Goal: Obtain resource: Download file/media

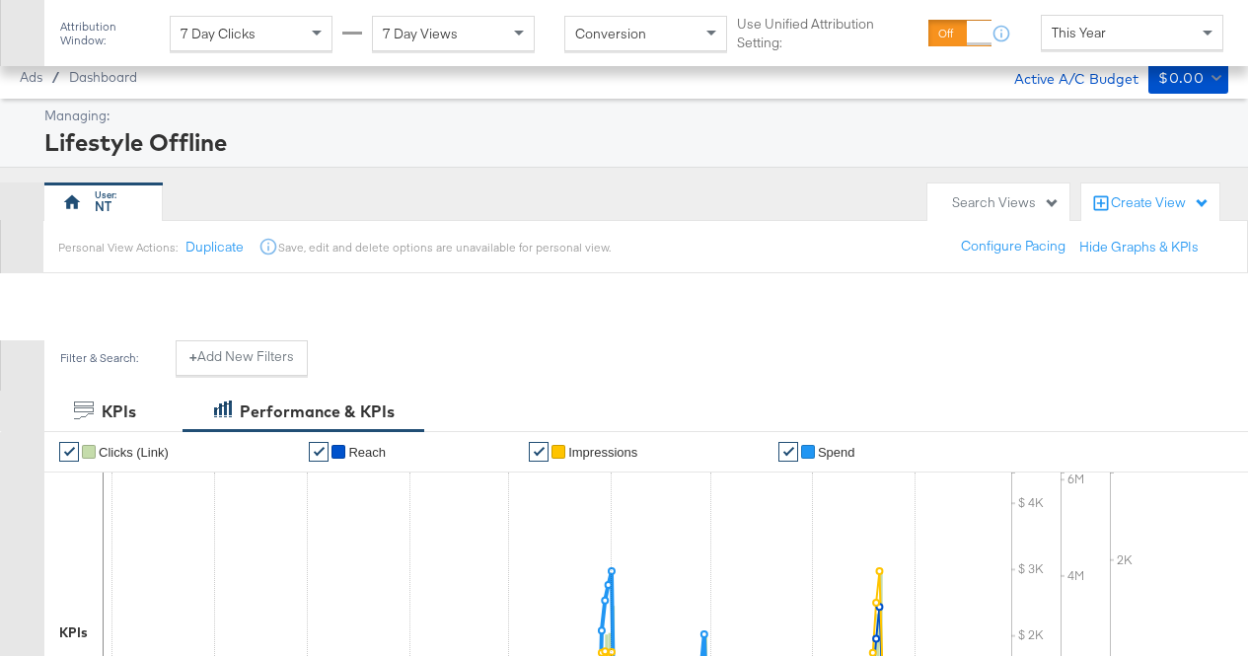
scroll to position [793, 0]
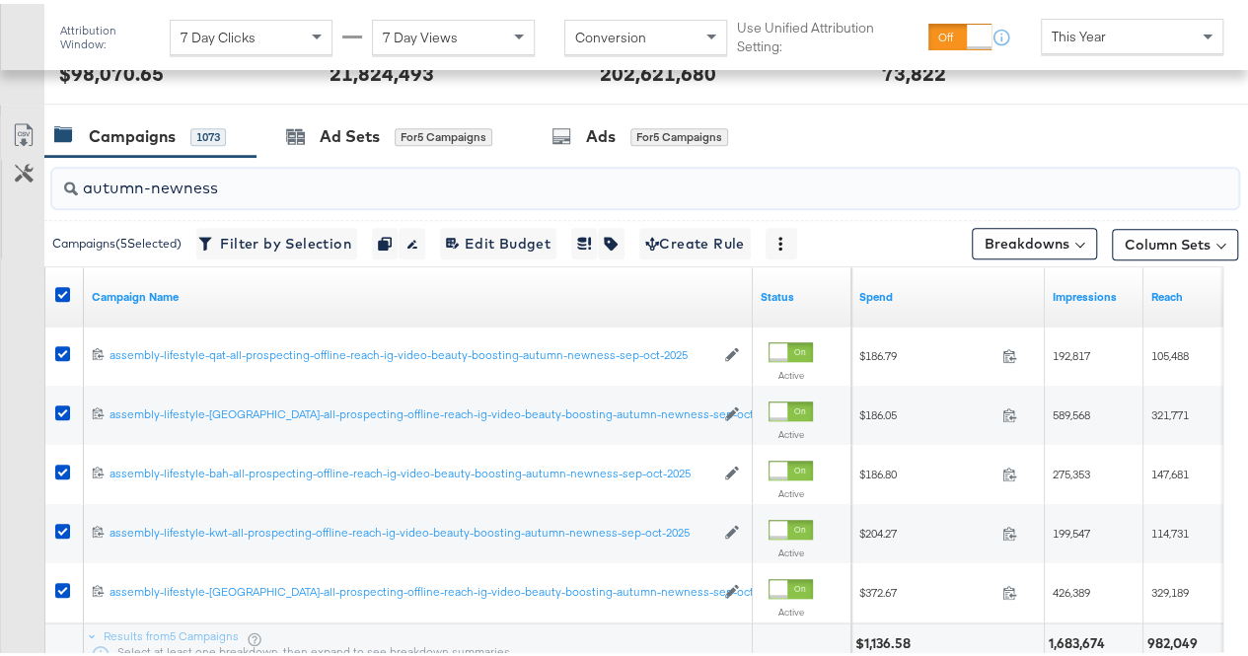
click at [247, 184] on input "autumn-newness" at bounding box center [606, 176] width 1056 height 38
type input "a"
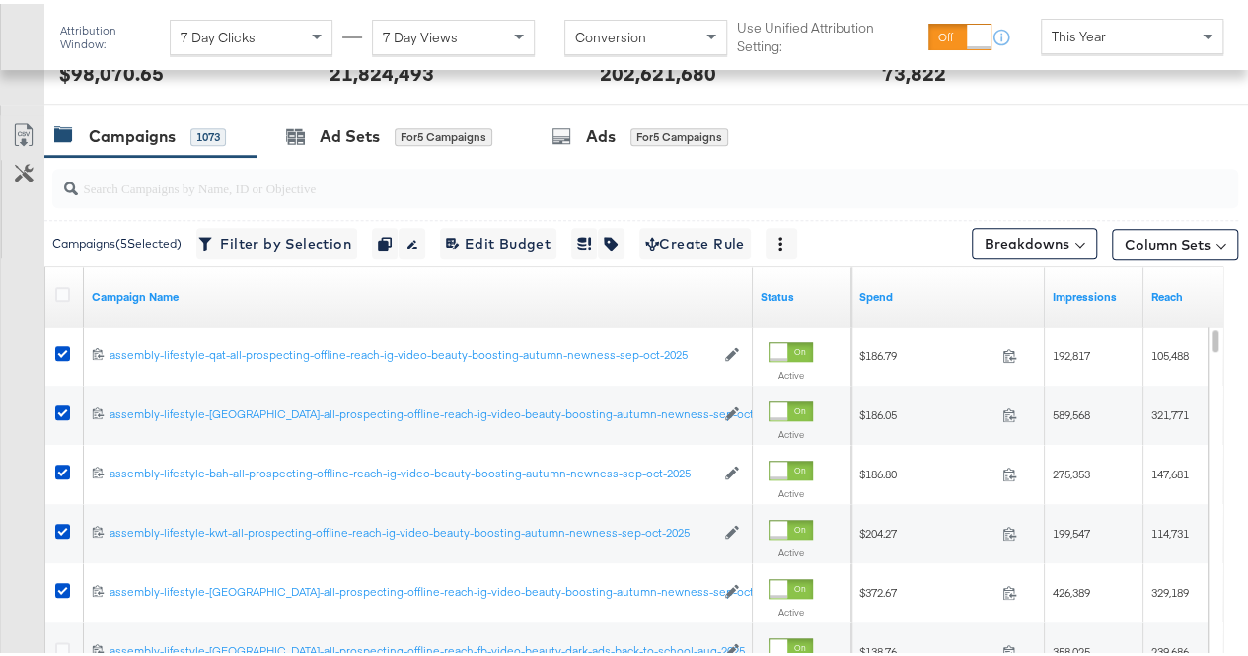
click at [846, 113] on div "Campaigns 1073 Ad Sets for 5 Campaigns Ads for 5 Campaigns" at bounding box center [653, 132] width 1218 height 42
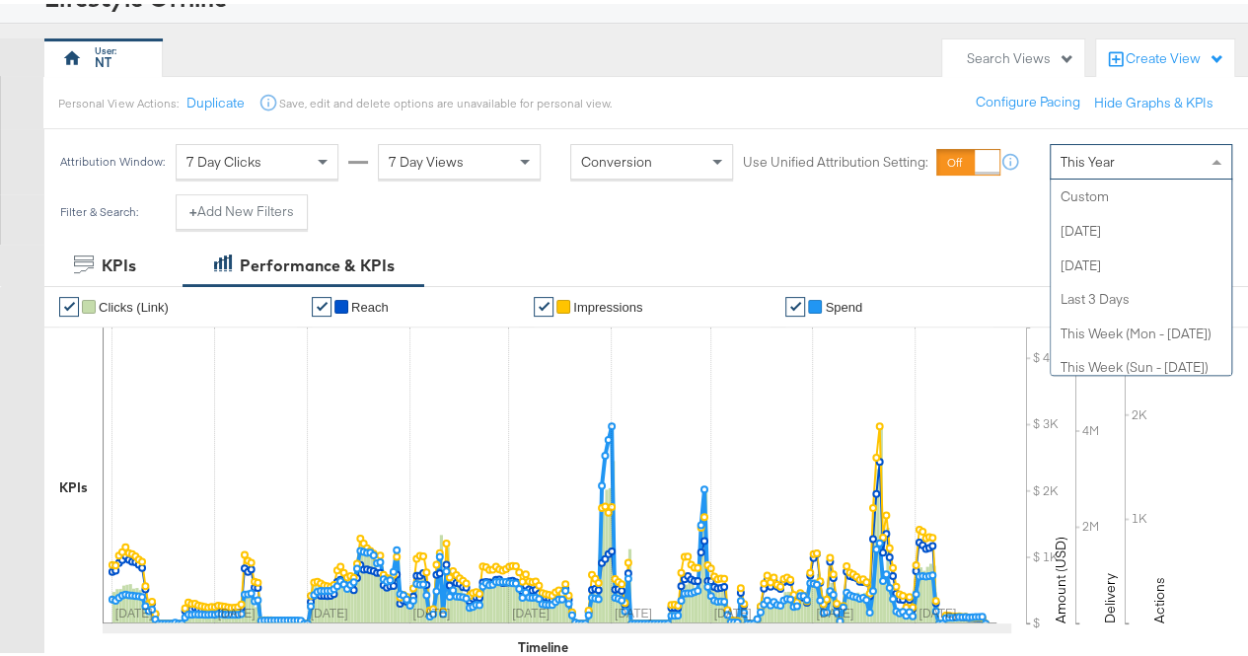
scroll to position [384, 0]
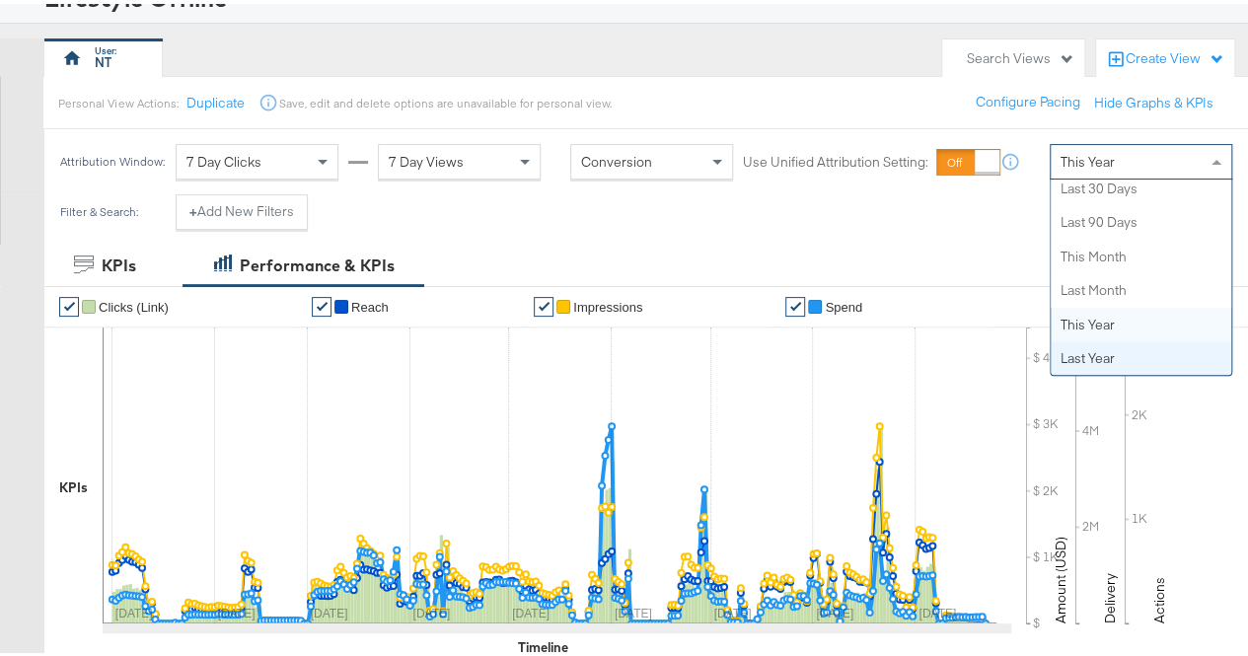
click at [1121, 161] on div "This Year" at bounding box center [1140, 158] width 180 height 34
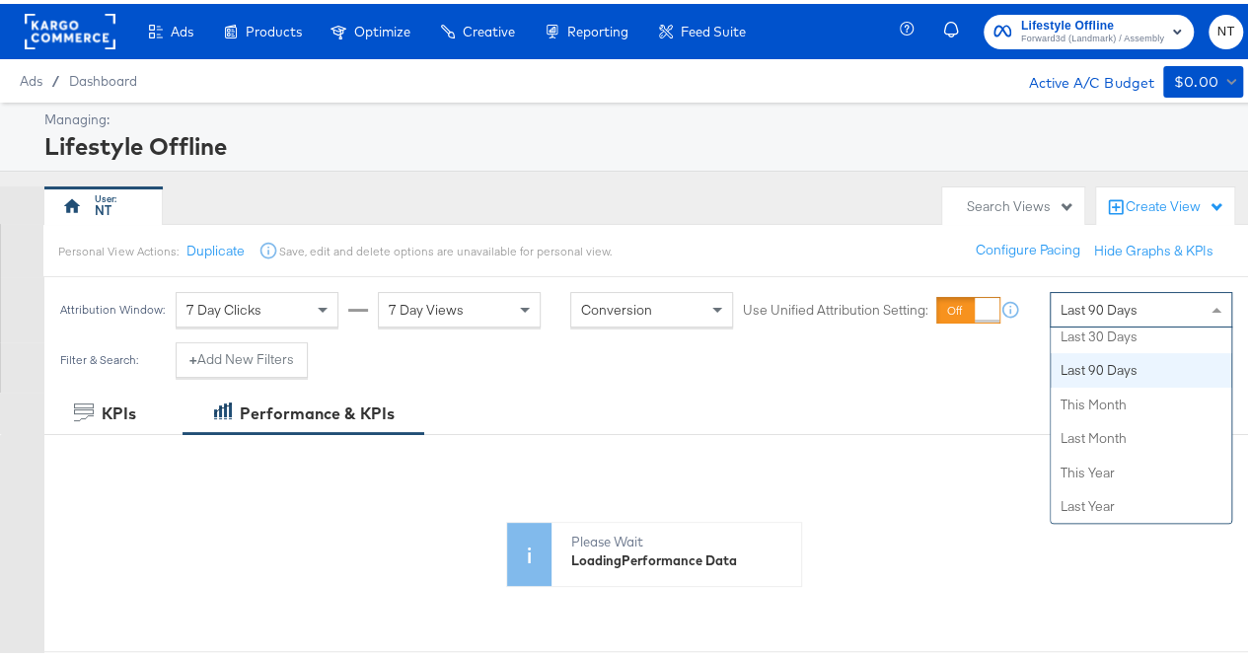
click at [1168, 319] on div "Last 90 Days" at bounding box center [1140, 306] width 180 height 34
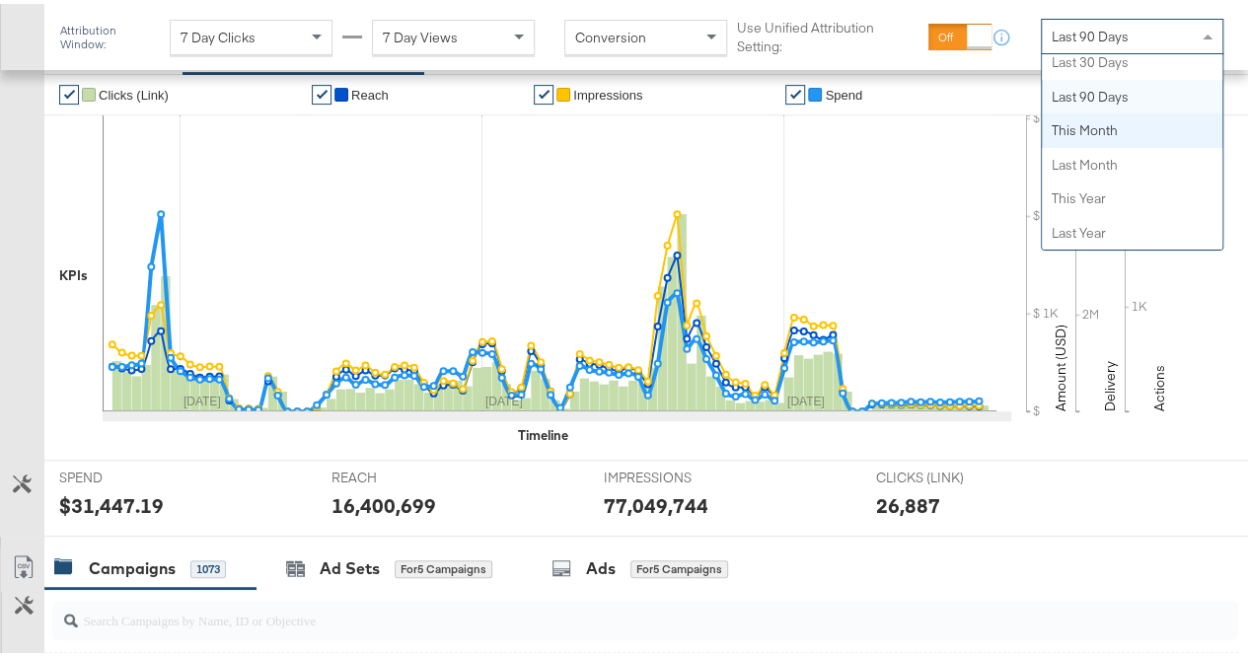
scroll to position [0, 0]
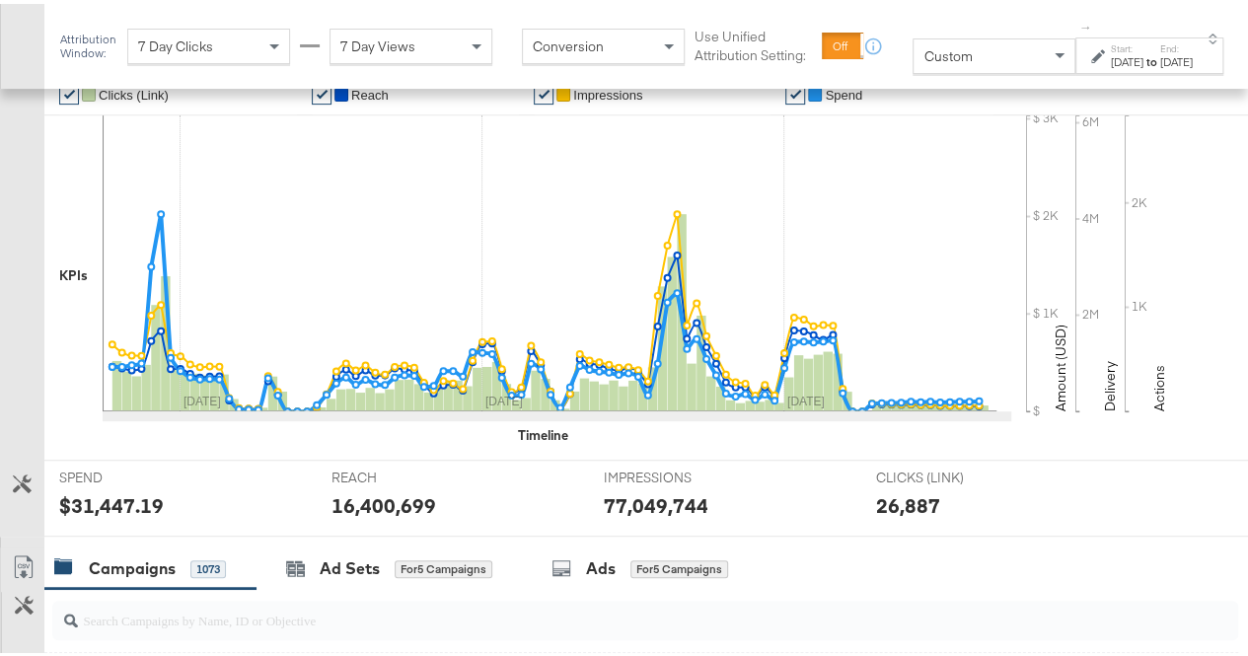
click at [1091, 59] on div at bounding box center [1100, 52] width 19 height 14
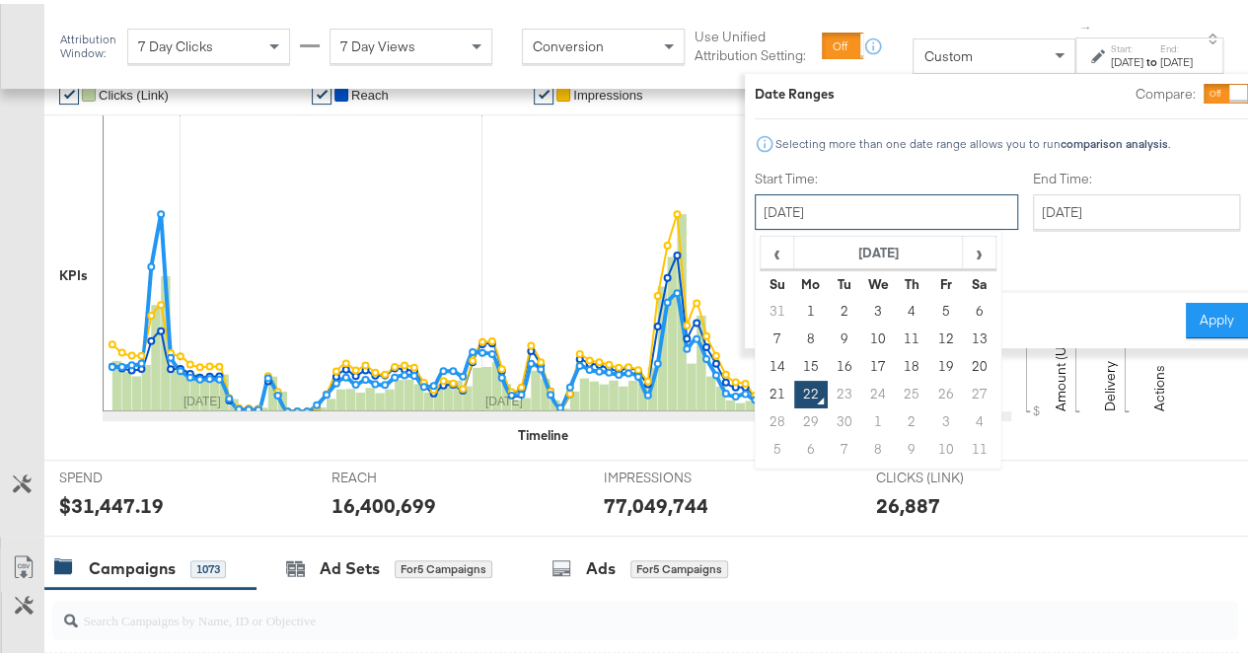
click at [860, 216] on input "[DATE]" at bounding box center [886, 208] width 263 height 36
click at [761, 252] on span "‹" at bounding box center [776, 249] width 31 height 30
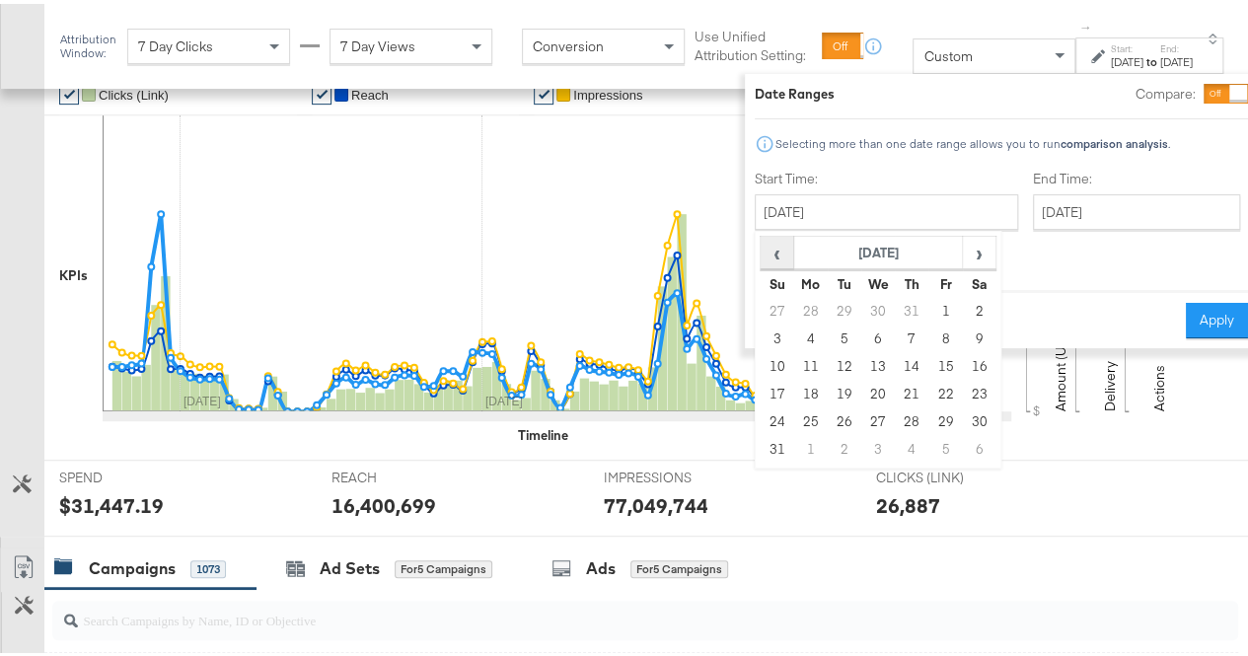
click at [761, 252] on span "‹" at bounding box center [776, 249] width 31 height 30
click at [963, 393] on td "21" at bounding box center [980, 391] width 34 height 28
type input "[DATE]"
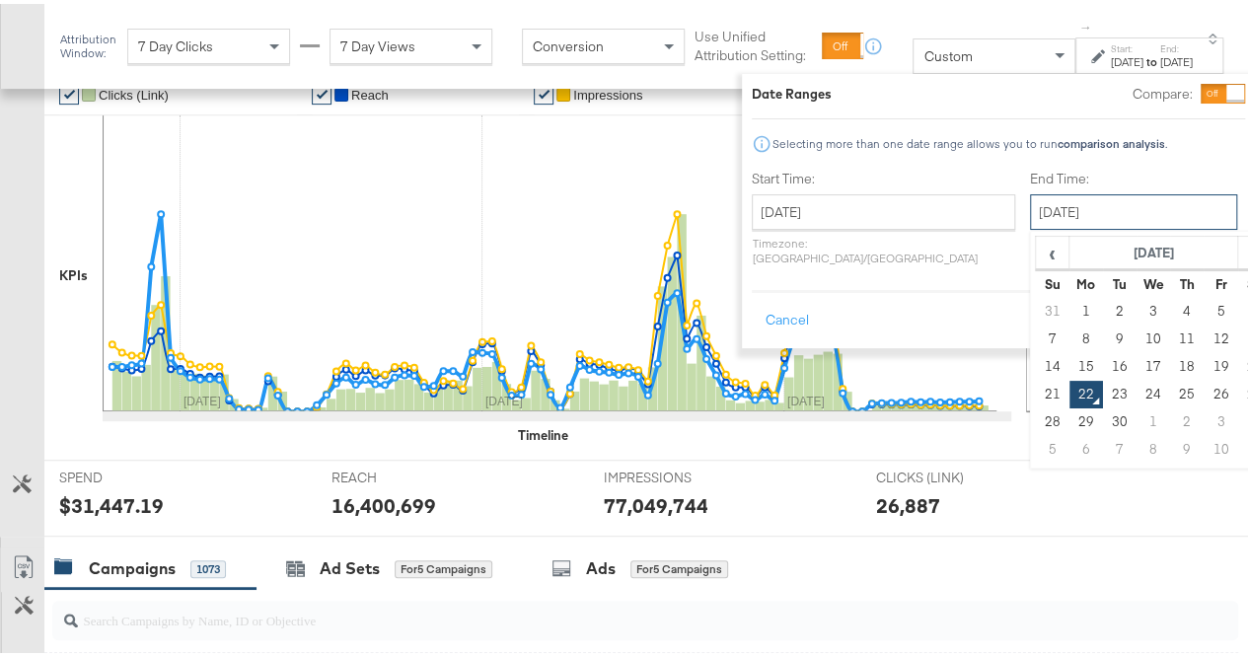
click at [1035, 214] on input "[DATE]" at bounding box center [1133, 208] width 207 height 36
click at [1036, 394] on td "21" at bounding box center [1053, 391] width 34 height 28
type input "[DATE]"
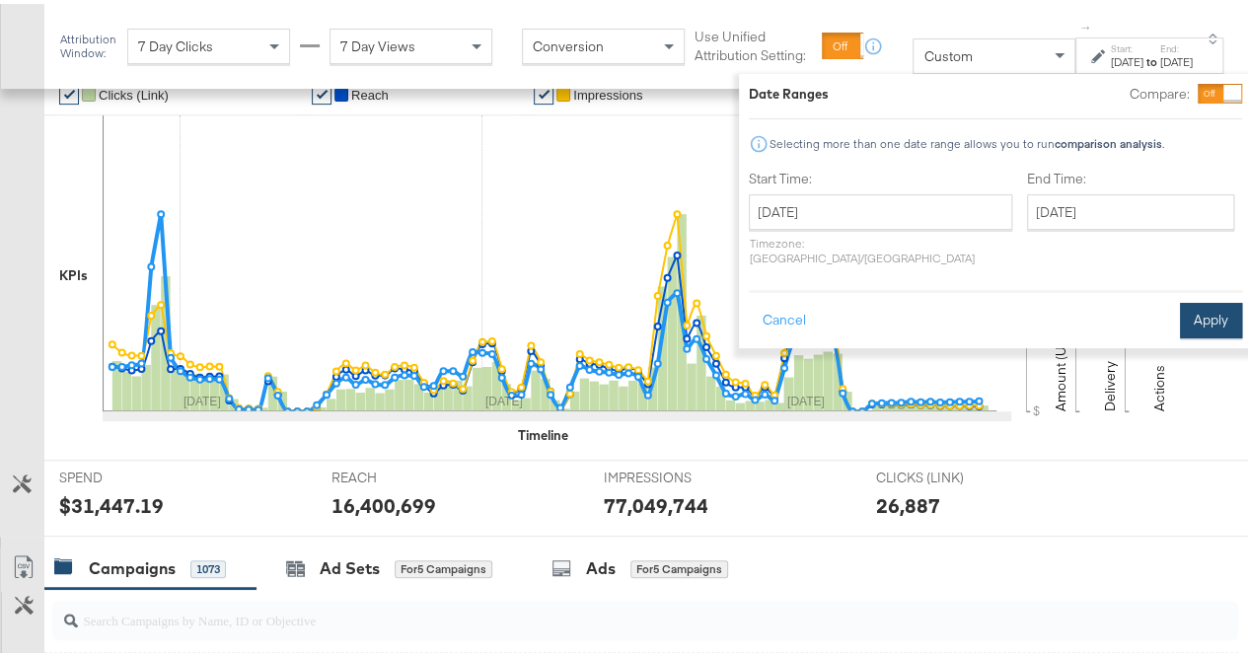
click at [1187, 299] on button "Apply" at bounding box center [1211, 317] width 62 height 36
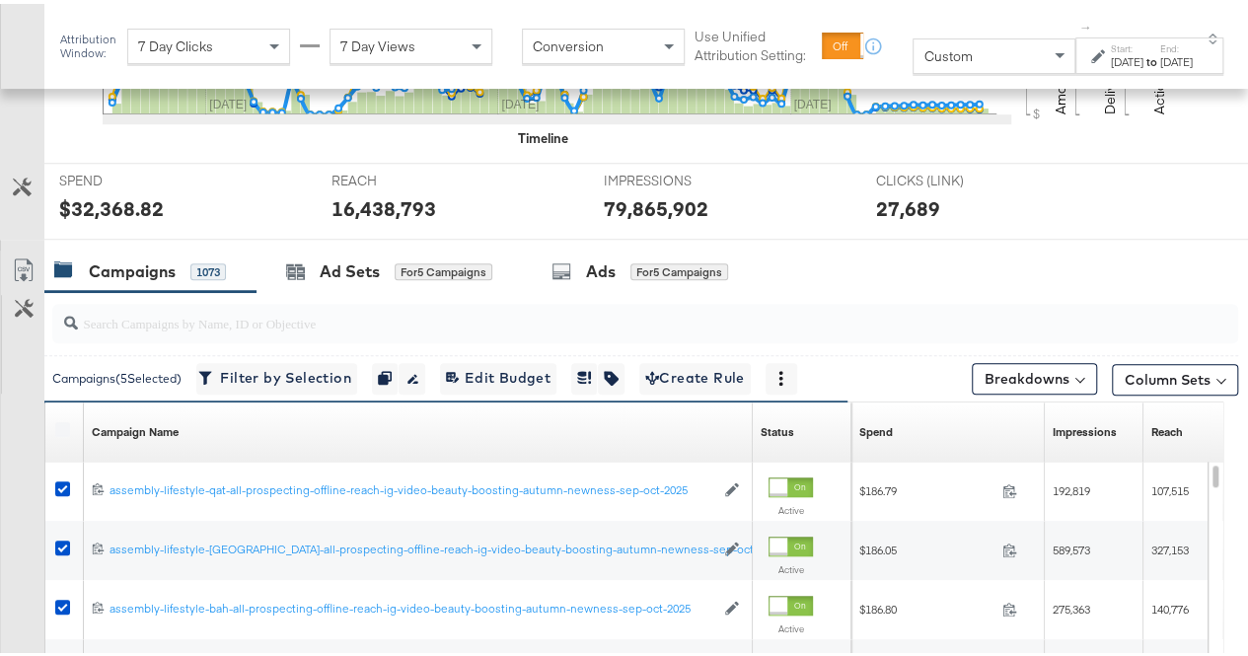
scroll to position [708, 0]
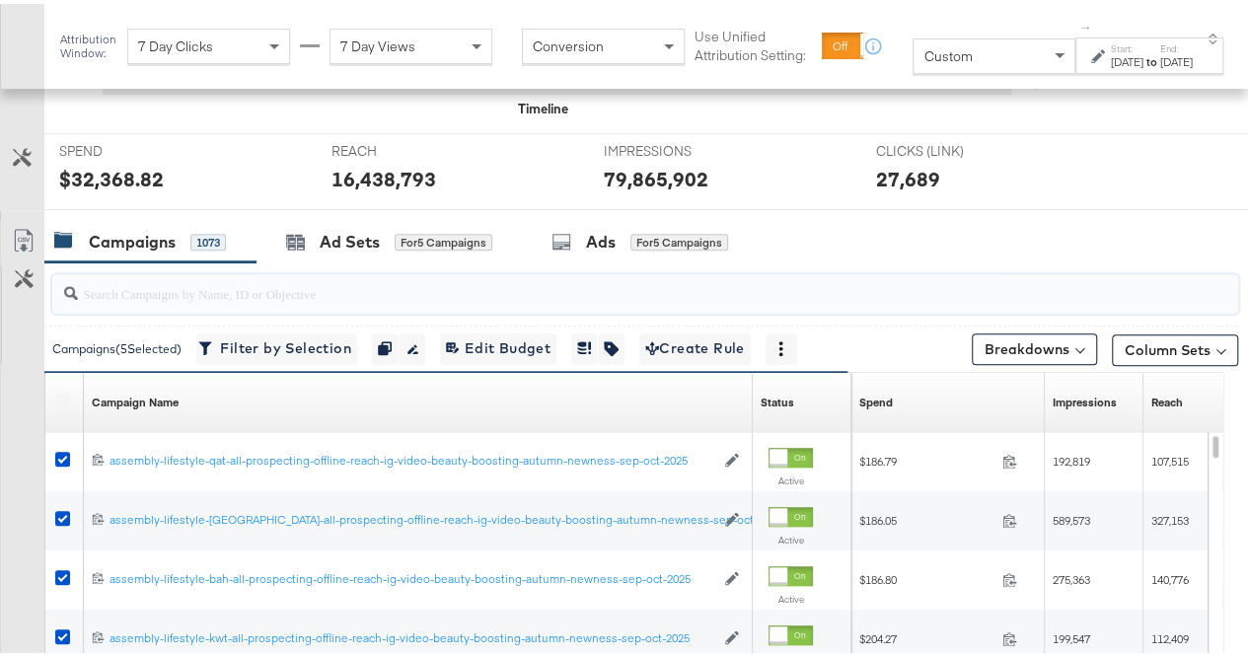
click at [283, 287] on input "search" at bounding box center [606, 281] width 1056 height 38
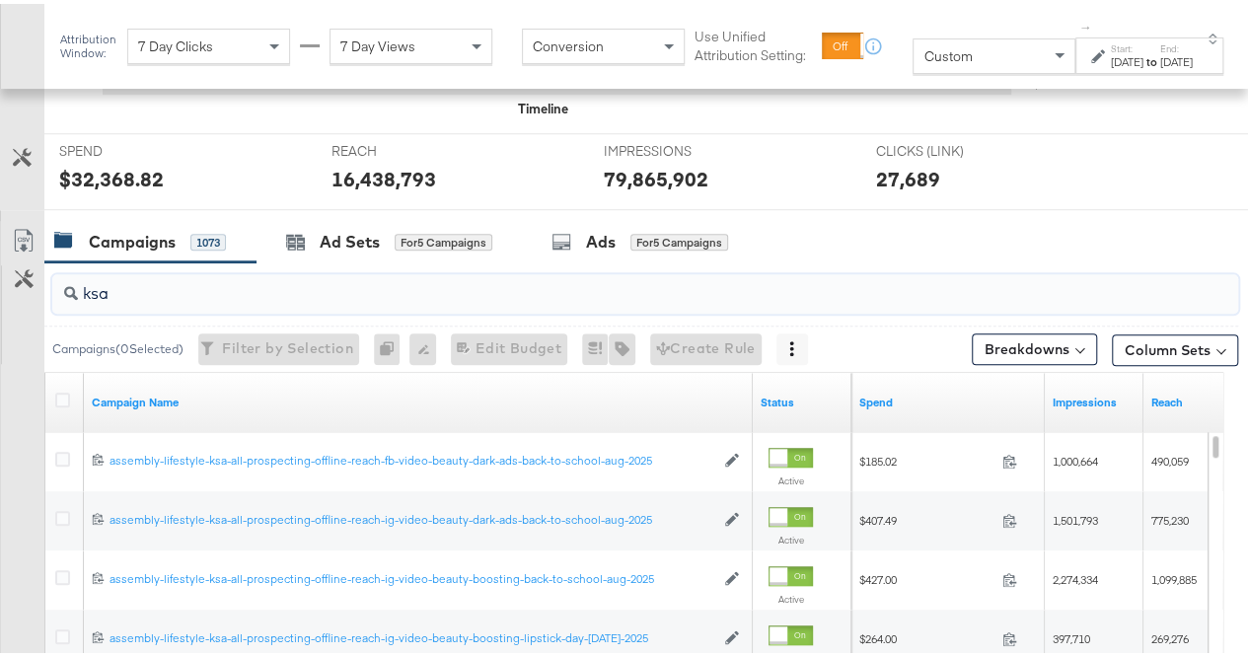
type input "ksa"
click at [10, 407] on div "Customize KPIs Export as CSV" at bounding box center [22, 567] width 44 height 700
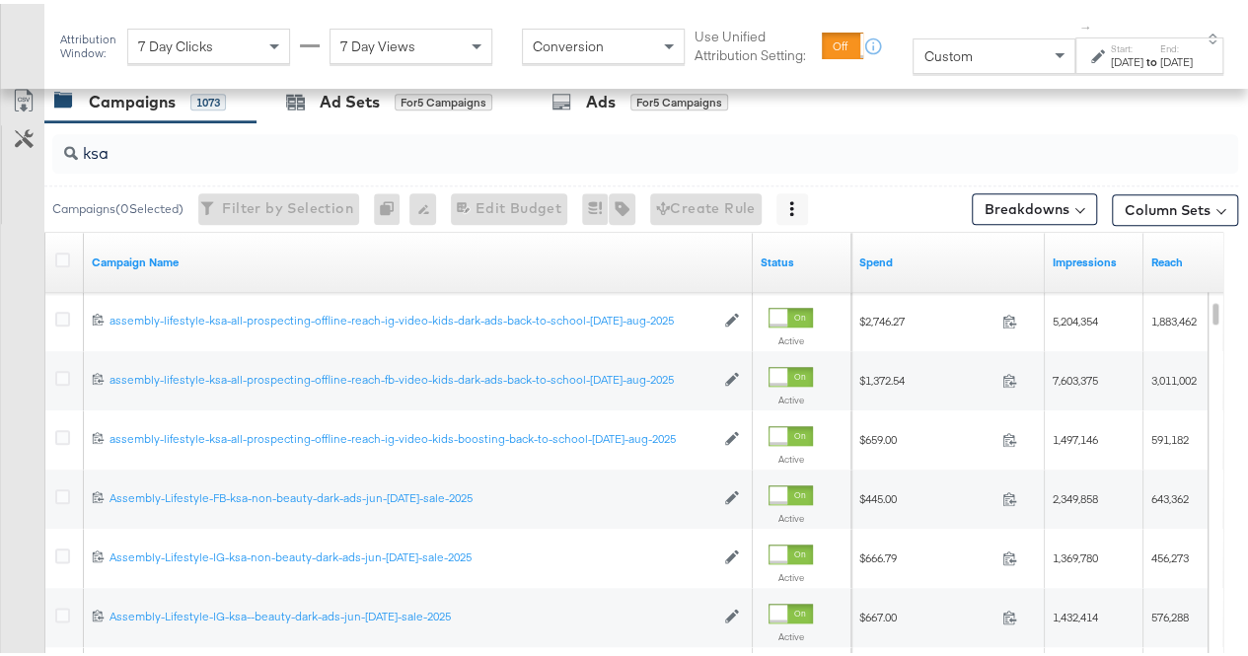
scroll to position [860, 0]
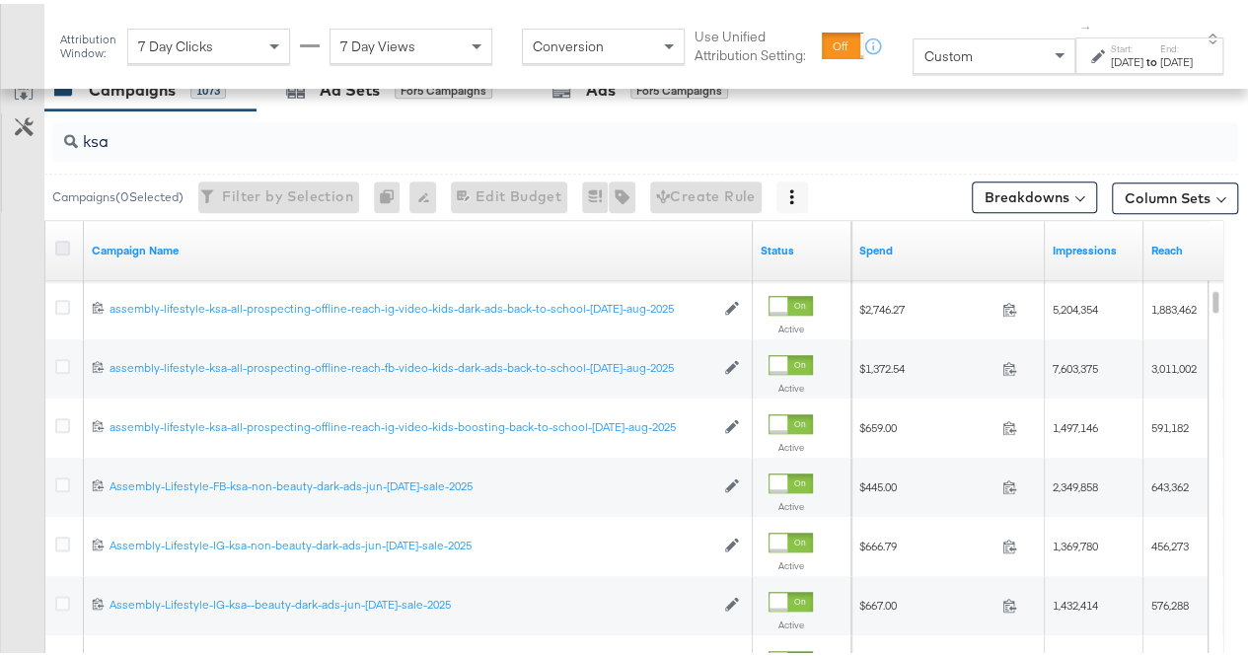
click at [61, 243] on icon at bounding box center [62, 244] width 15 height 15
click at [0, 0] on input "checkbox" at bounding box center [0, 0] width 0 height 0
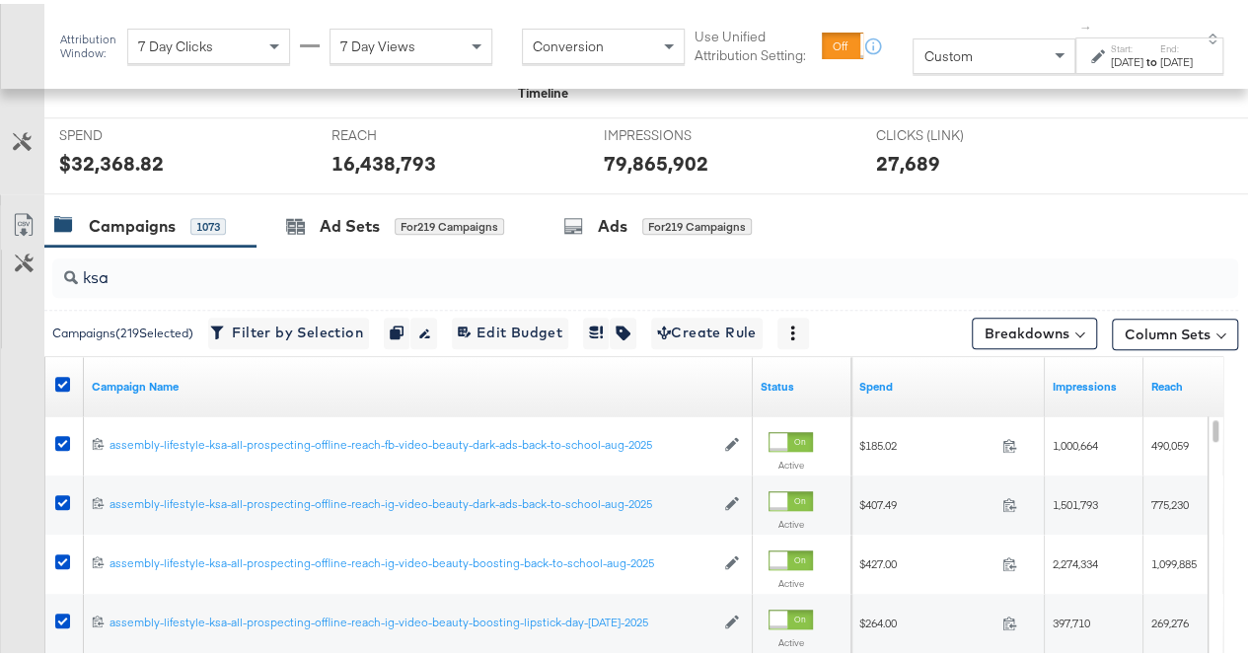
scroll to position [701, 0]
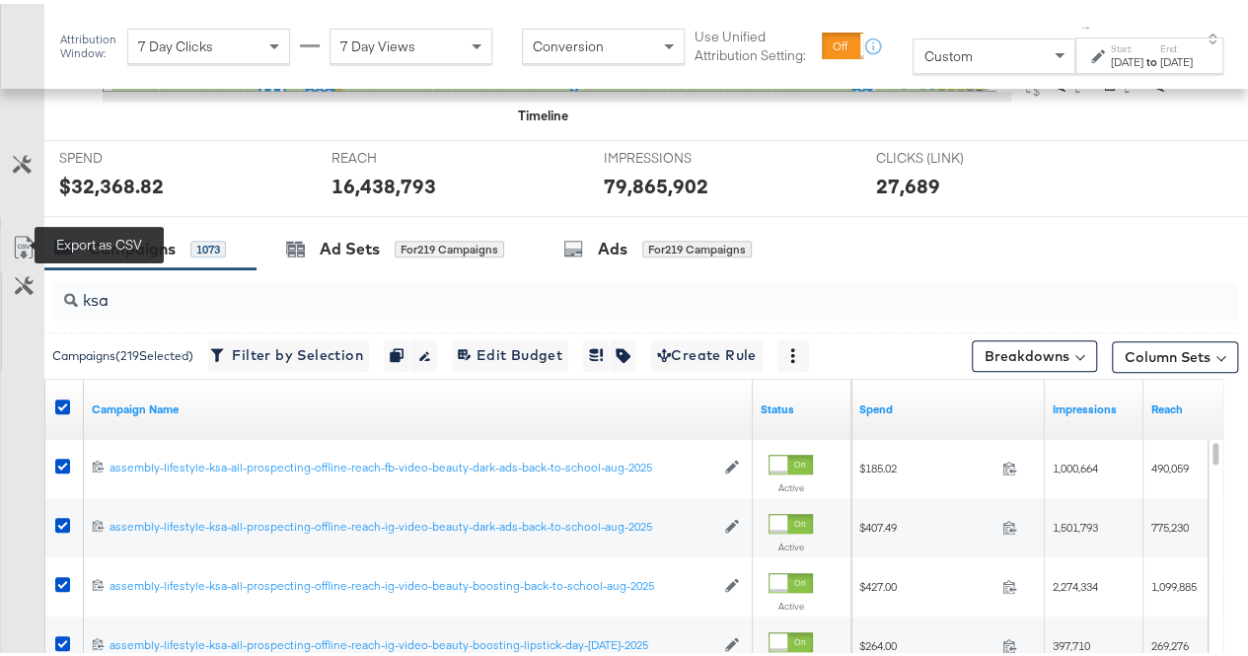
click at [16, 236] on icon at bounding box center [24, 244] width 24 height 24
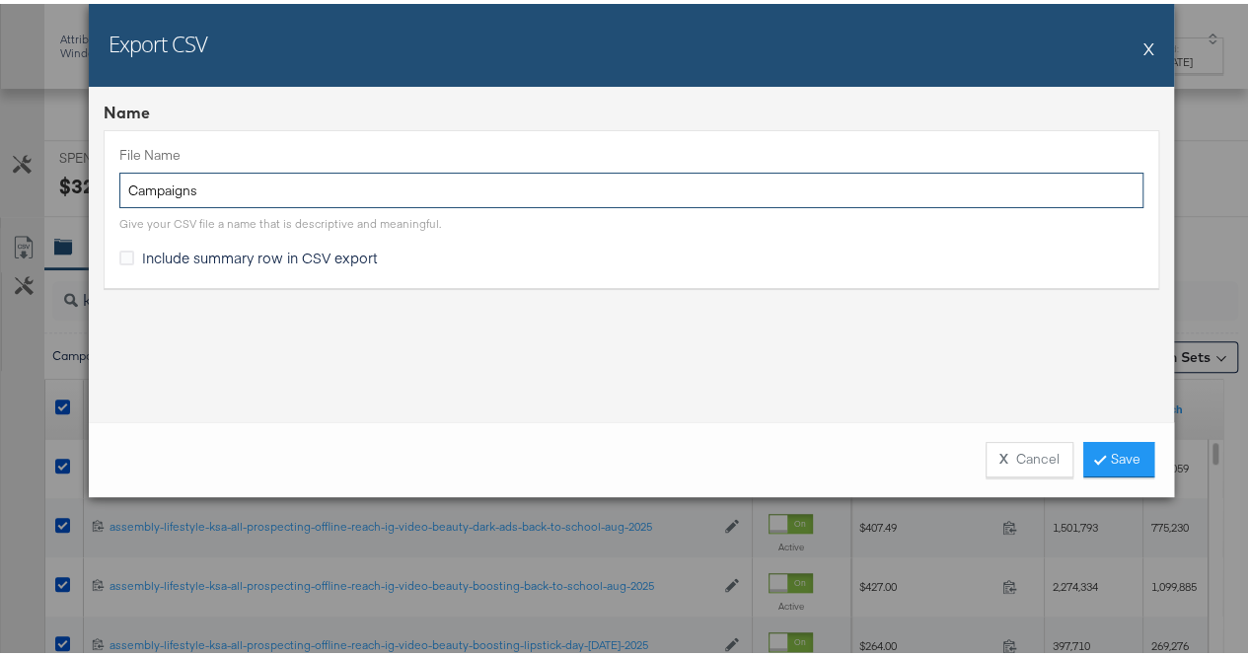
click at [273, 186] on input "Campaigns" at bounding box center [631, 187] width 1024 height 36
type input "-"
type input "KSA"
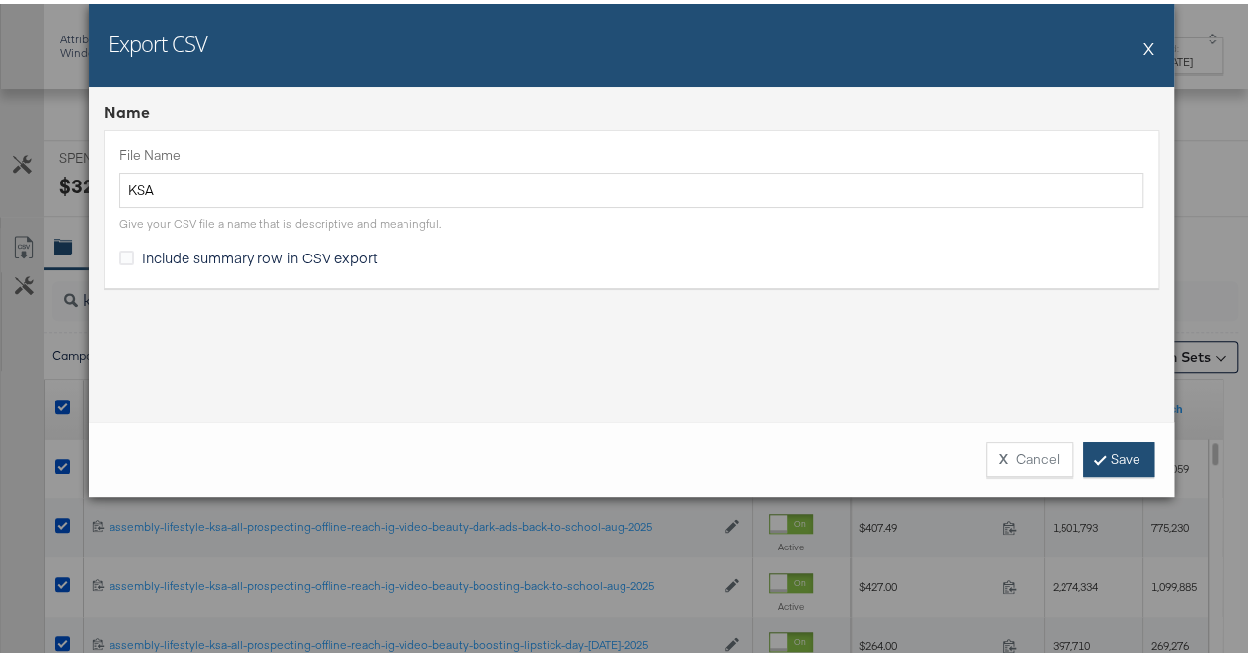
click at [1093, 469] on link "Save" at bounding box center [1118, 456] width 71 height 36
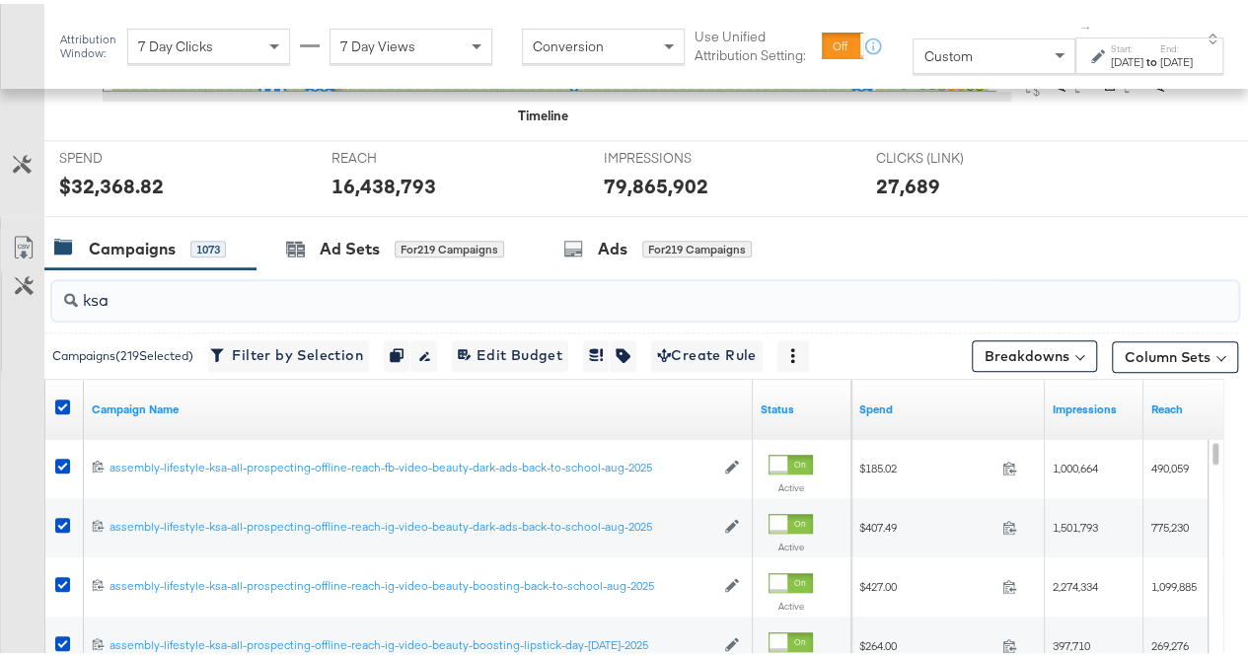
click at [151, 279] on input "ksa" at bounding box center [606, 288] width 1056 height 38
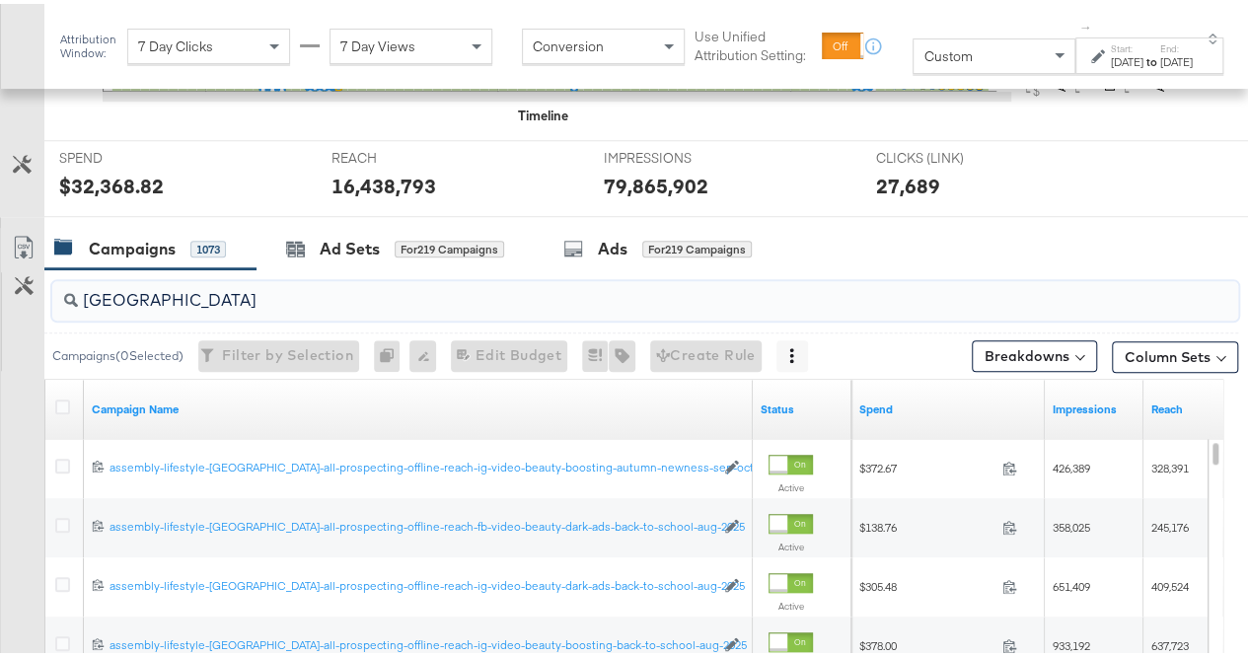
type input "[GEOGRAPHIC_DATA]"
click at [24, 406] on div "Customize KPIs Export as CSV" at bounding box center [22, 574] width 44 height 700
click at [61, 403] on icon at bounding box center [62, 403] width 15 height 15
click at [0, 0] on input "checkbox" at bounding box center [0, 0] width 0 height 0
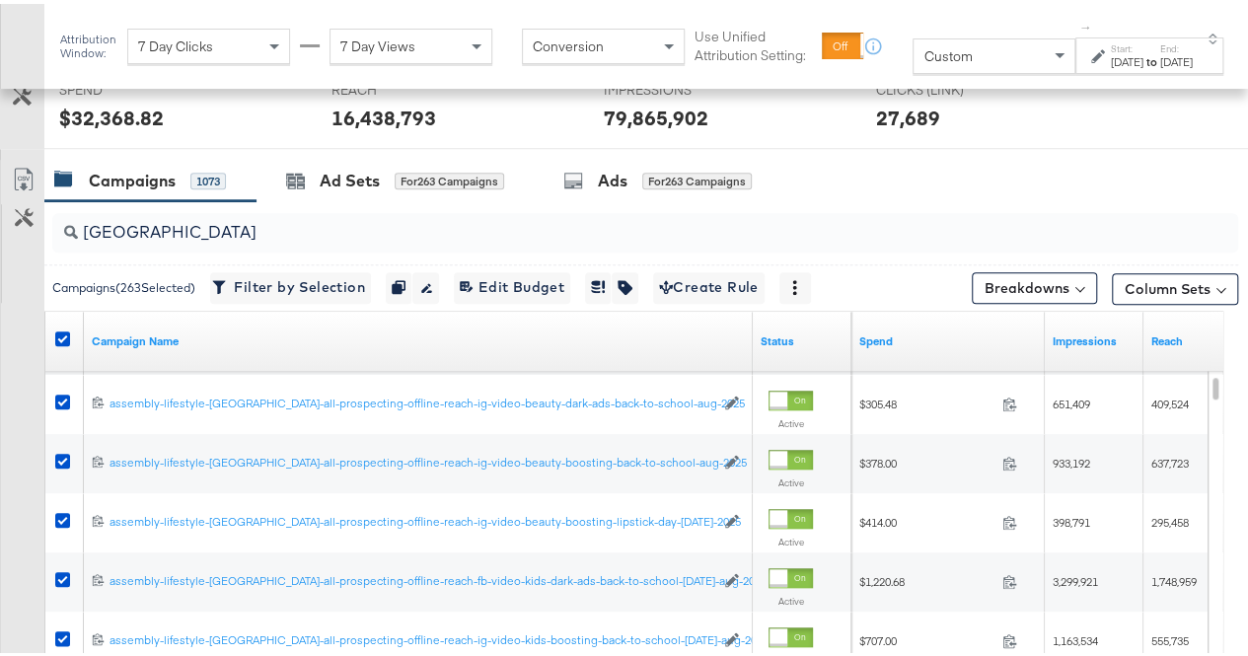
scroll to position [766, 0]
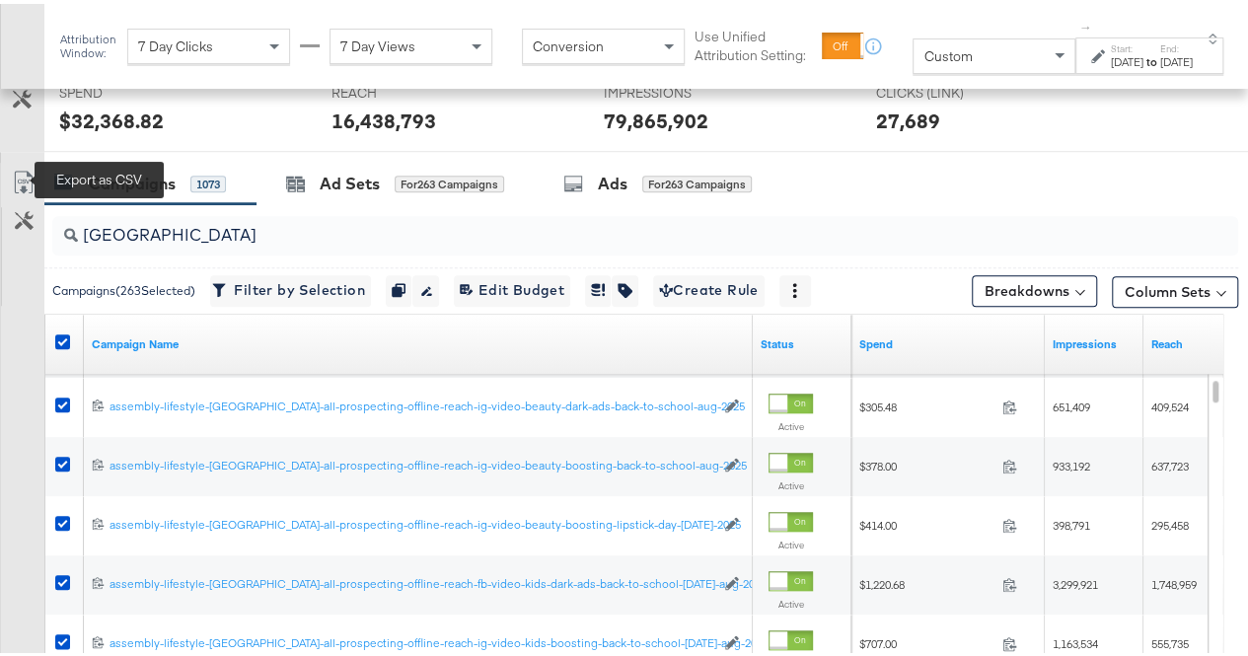
click at [20, 170] on icon at bounding box center [24, 179] width 24 height 24
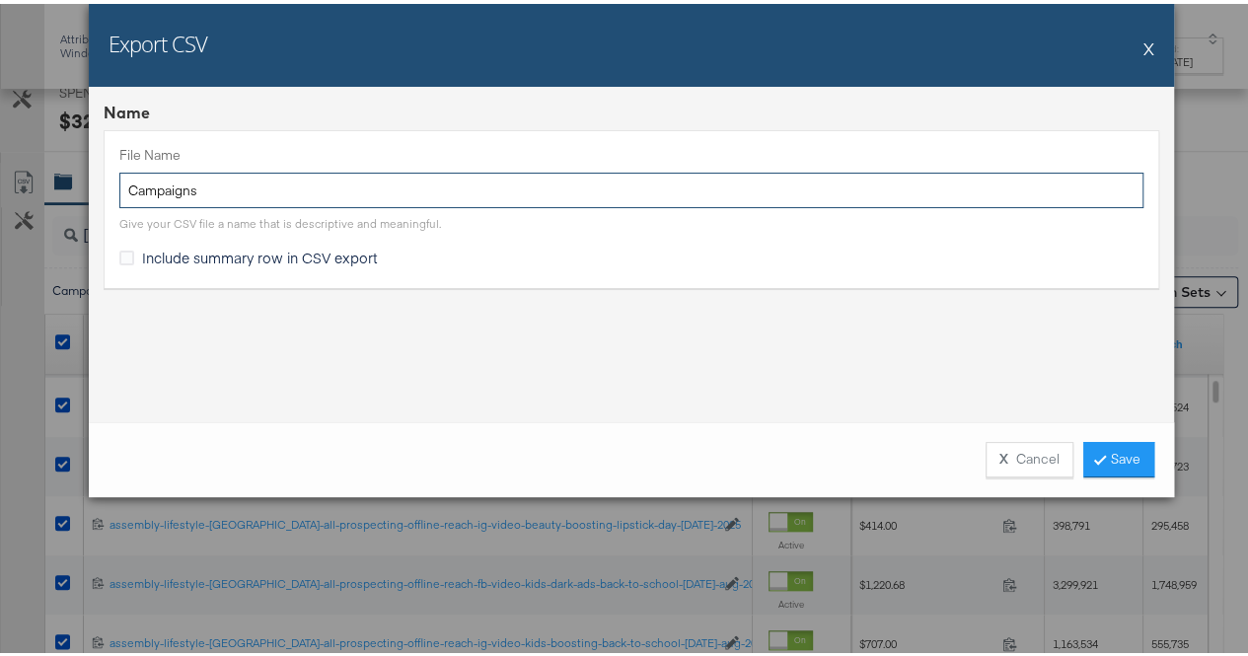
click at [245, 186] on input "Campaigns" at bounding box center [631, 187] width 1024 height 36
type input "[GEOGRAPHIC_DATA]"
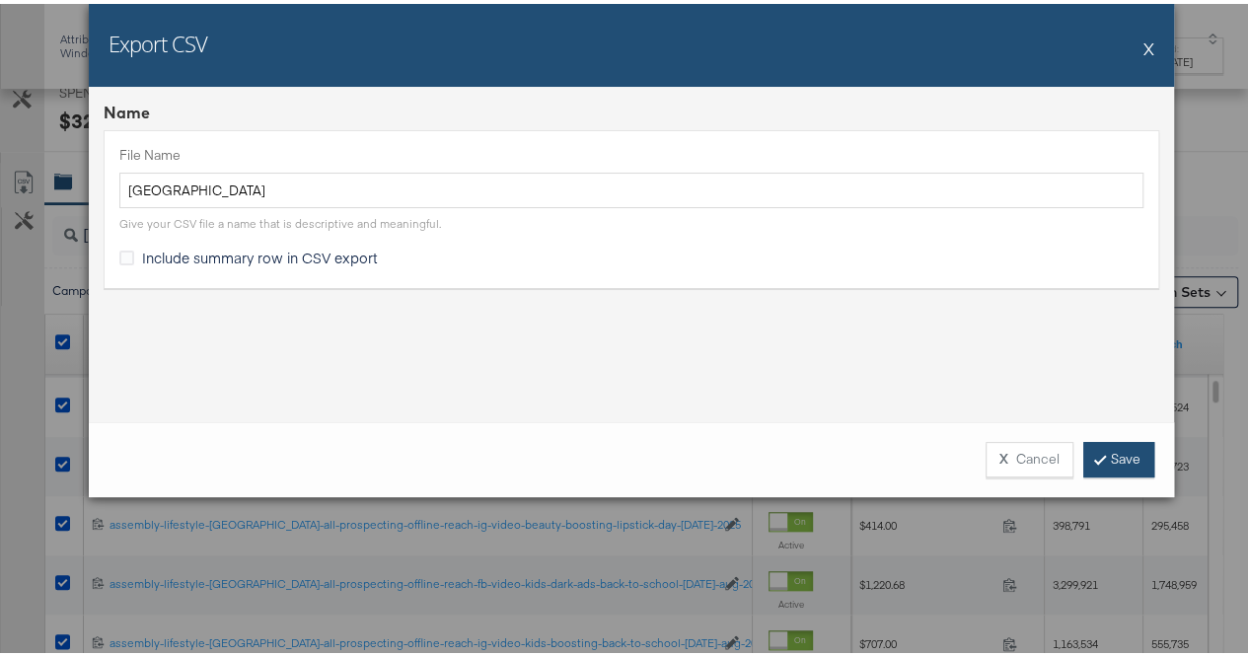
click at [1085, 467] on link "Save" at bounding box center [1118, 456] width 71 height 36
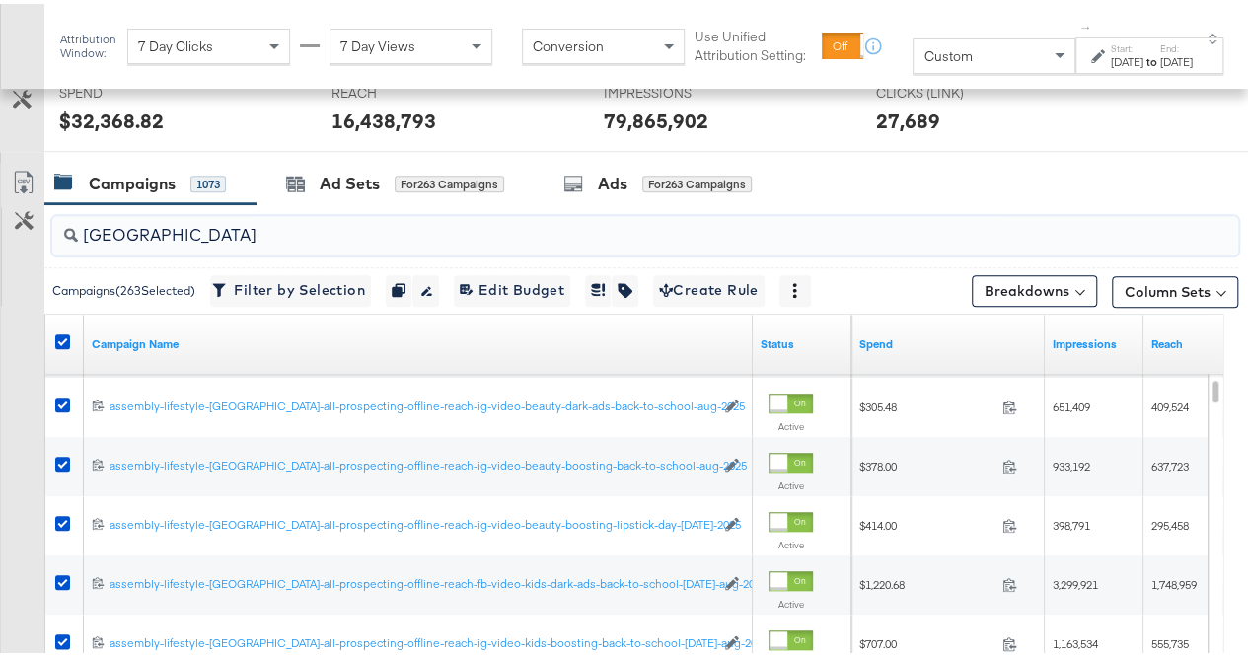
click at [165, 236] on input "[GEOGRAPHIC_DATA]" at bounding box center [606, 223] width 1056 height 38
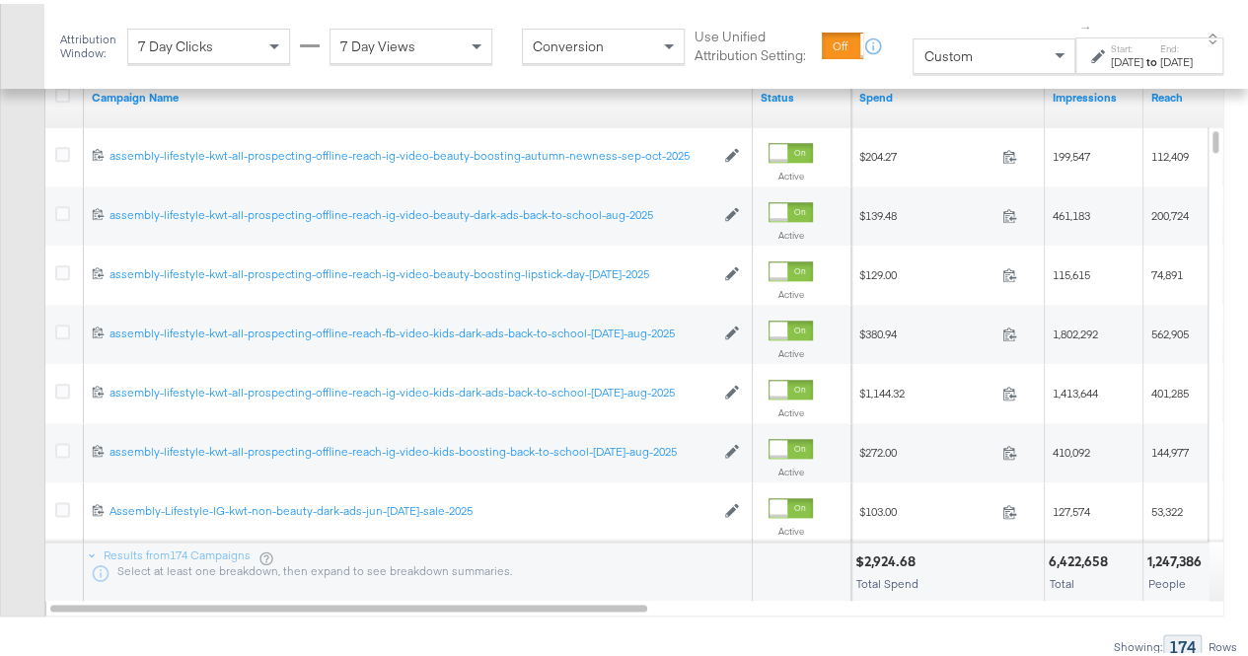
scroll to position [1014, 0]
type input "kwt"
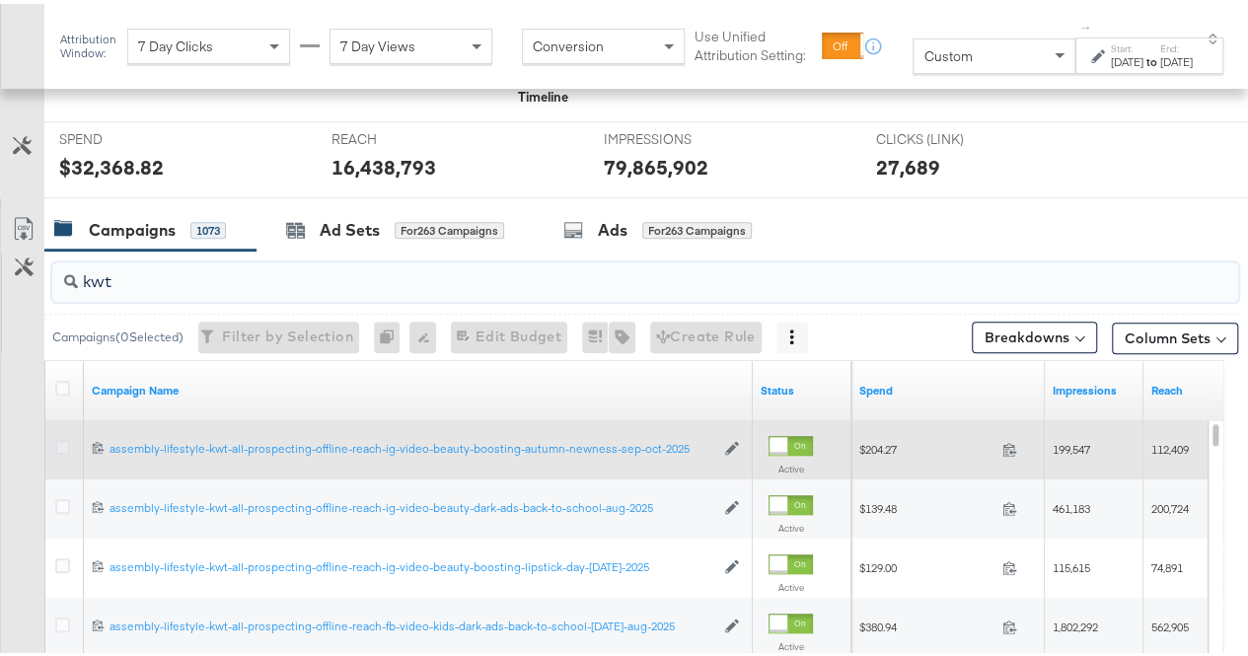
scroll to position [721, 0]
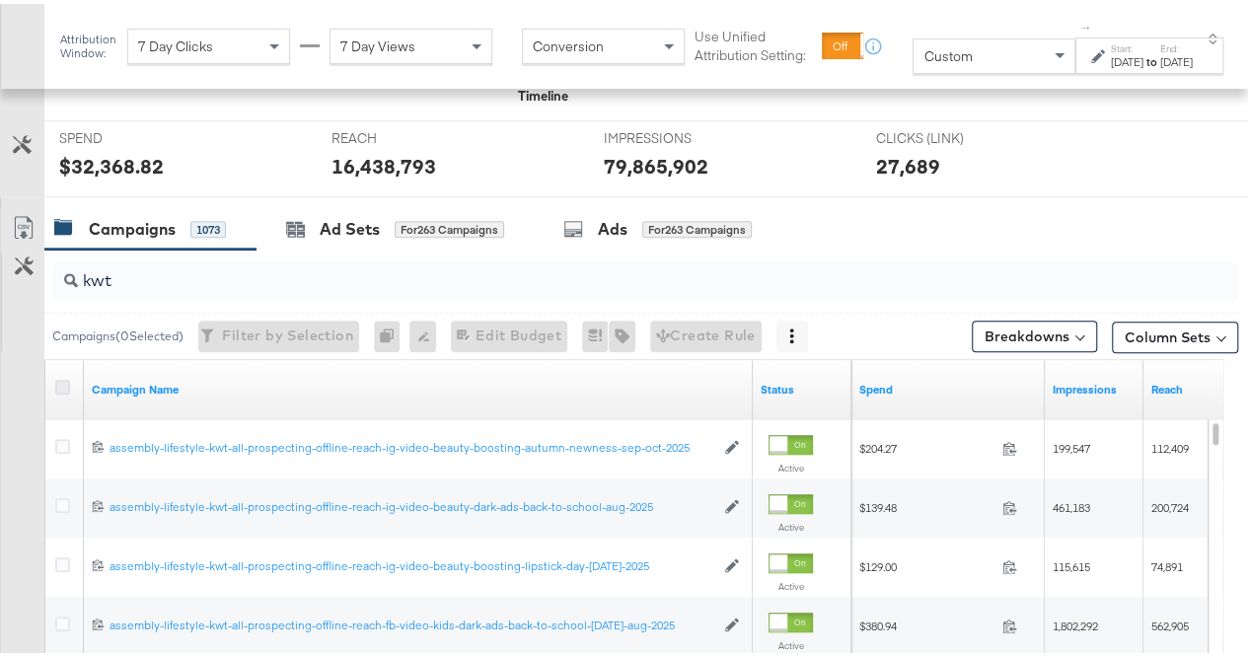
click at [59, 379] on icon at bounding box center [62, 383] width 15 height 15
click at [0, 0] on input "checkbox" at bounding box center [0, 0] width 0 height 0
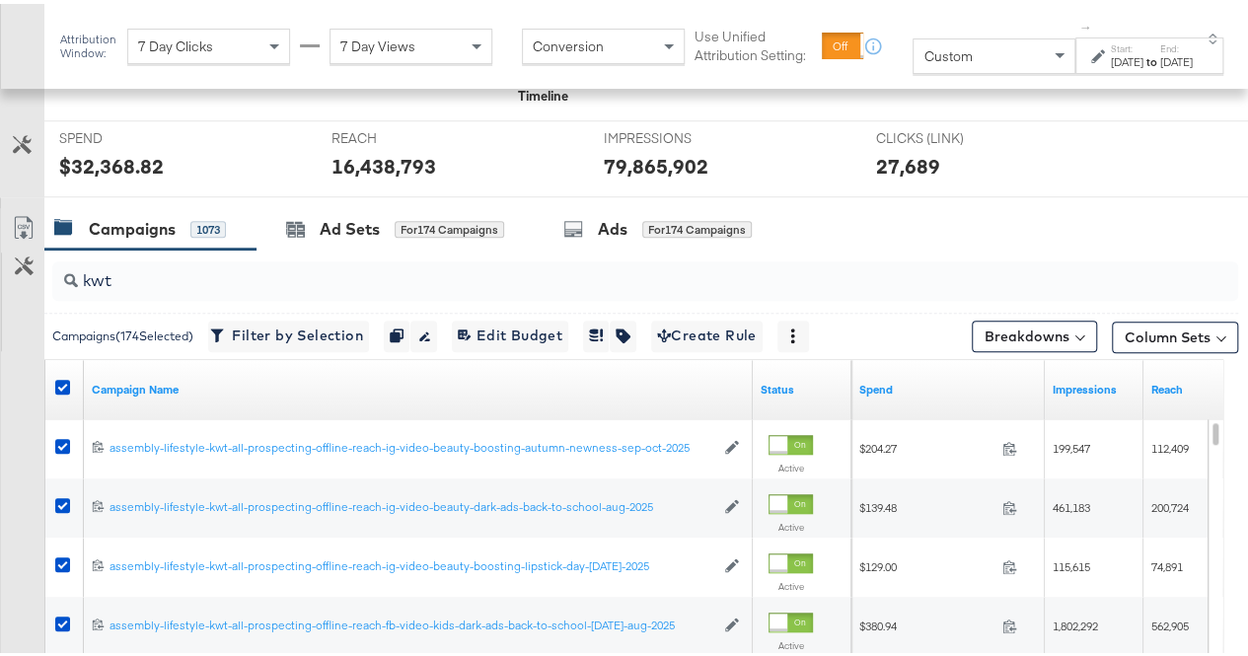
click at [26, 208] on link "Export as CSV" at bounding box center [23, 226] width 44 height 44
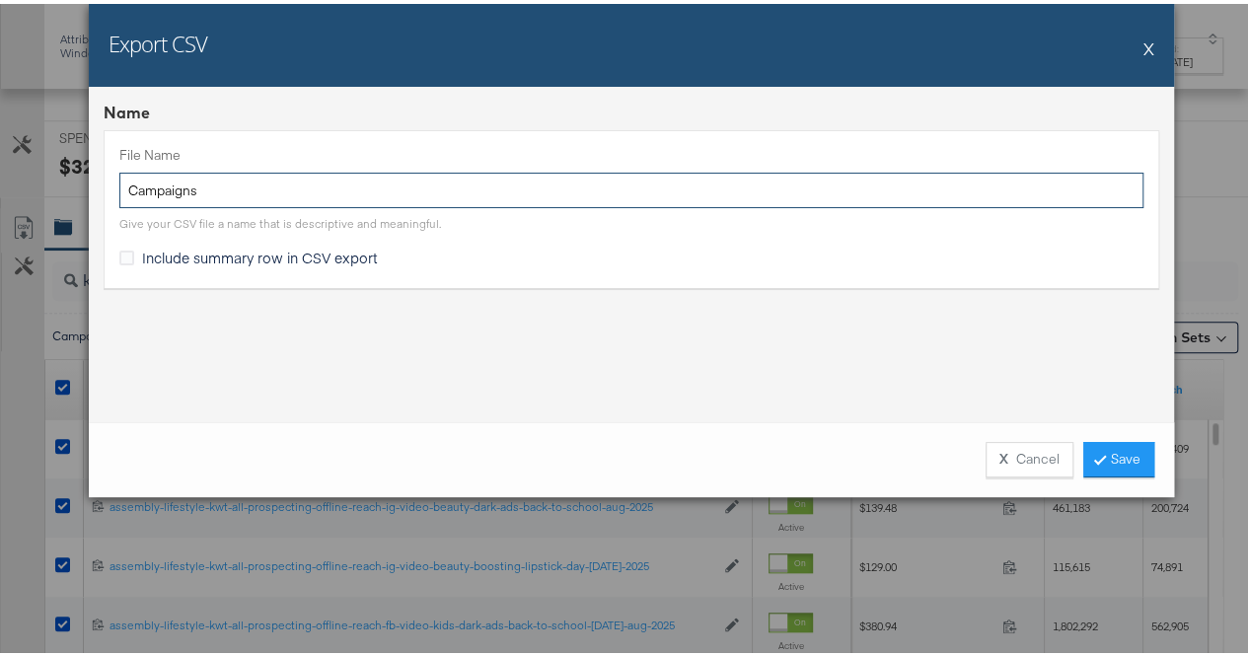
click at [730, 187] on input "Campaigns" at bounding box center [631, 187] width 1024 height 36
type input "kwt"
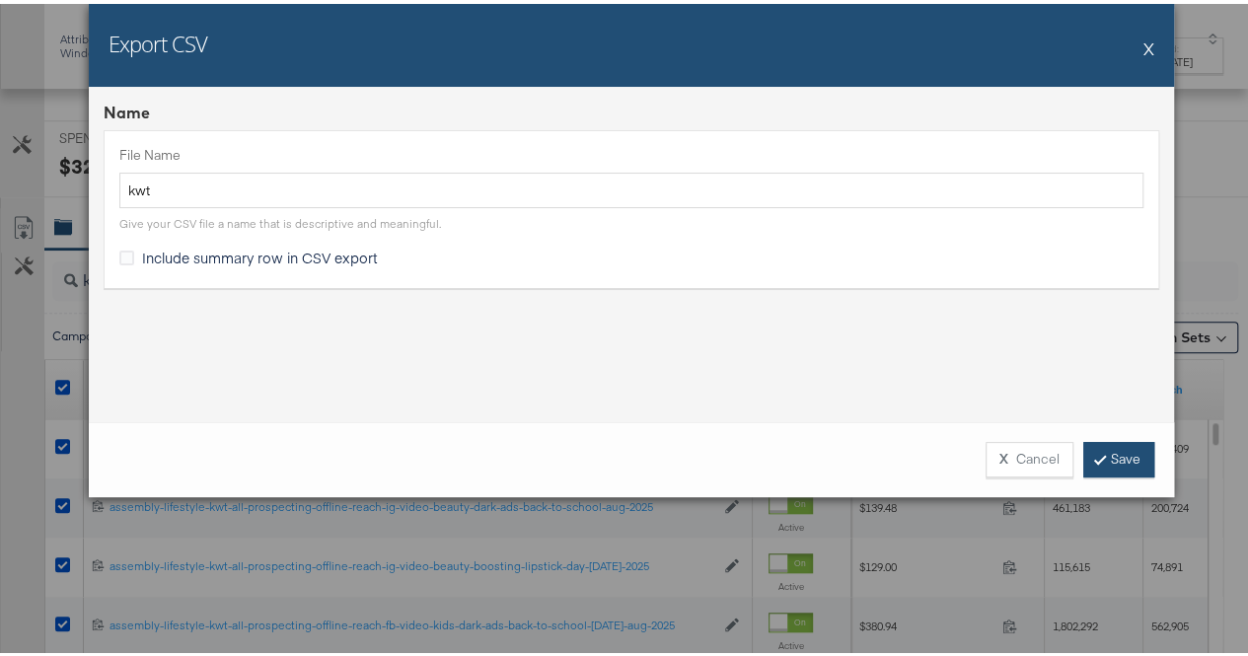
click at [1112, 463] on link "Save" at bounding box center [1118, 456] width 71 height 36
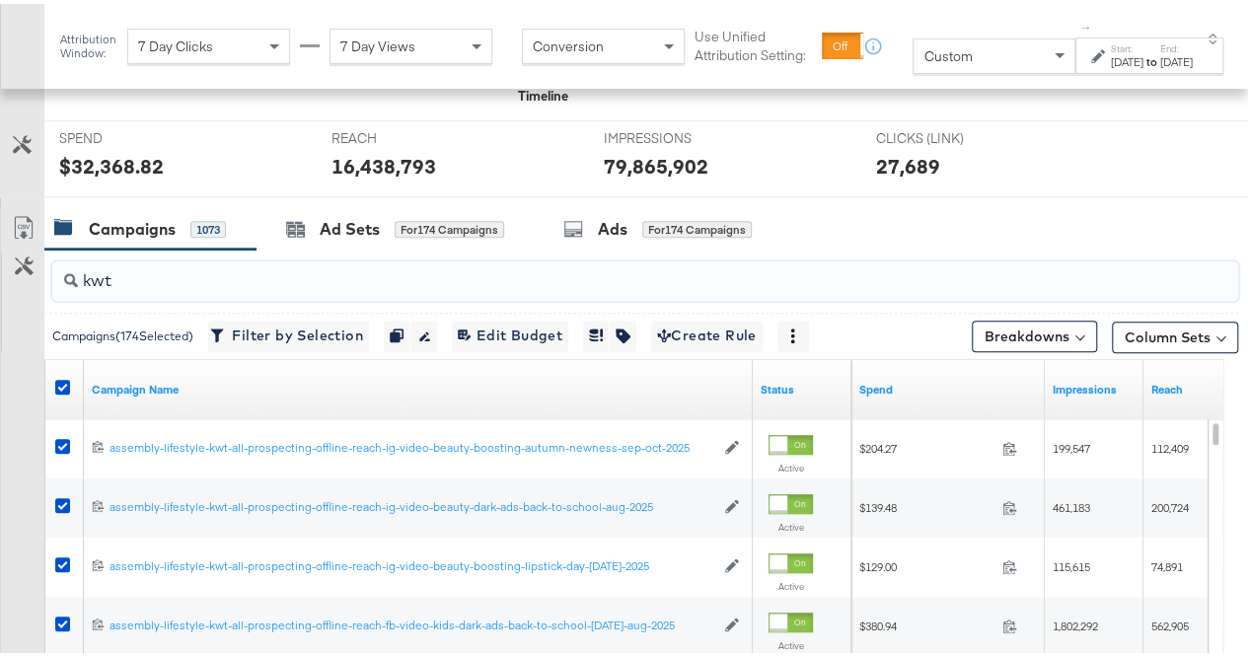
click at [156, 267] on input "kwt" at bounding box center [606, 269] width 1056 height 38
type input "qat"
click at [20, 331] on div "Customize KPIs" at bounding box center [22, 298] width 43 height 99
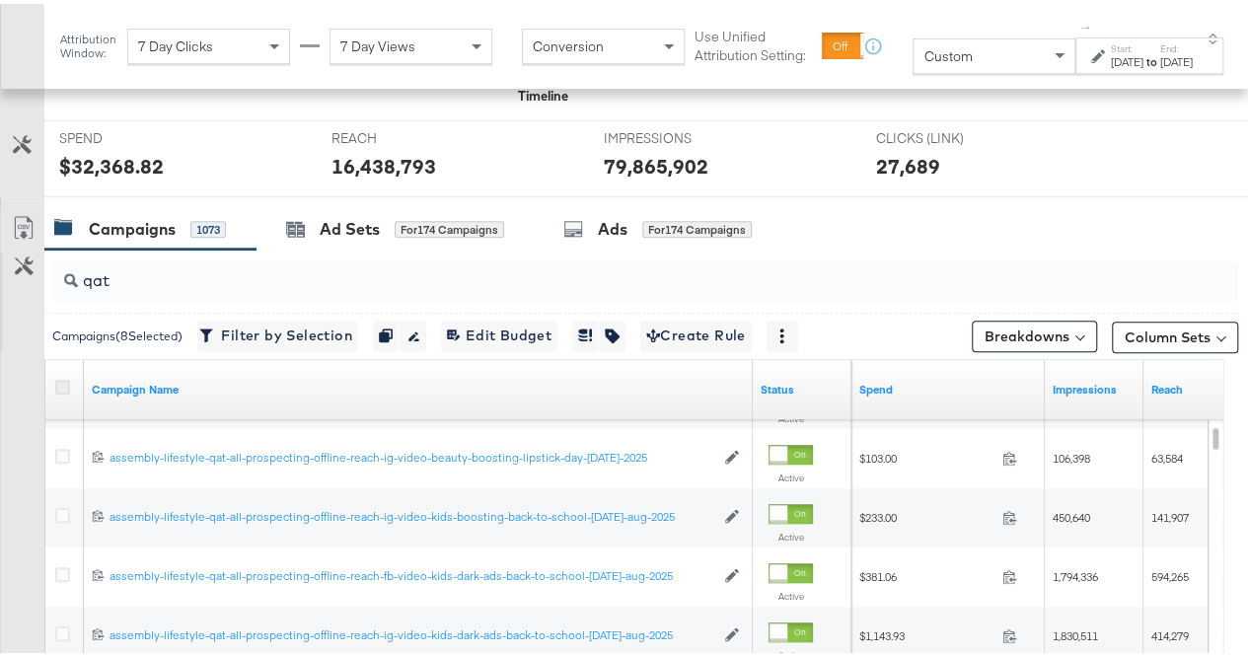
click at [65, 382] on icon at bounding box center [62, 383] width 15 height 15
click at [0, 0] on input "checkbox" at bounding box center [0, 0] width 0 height 0
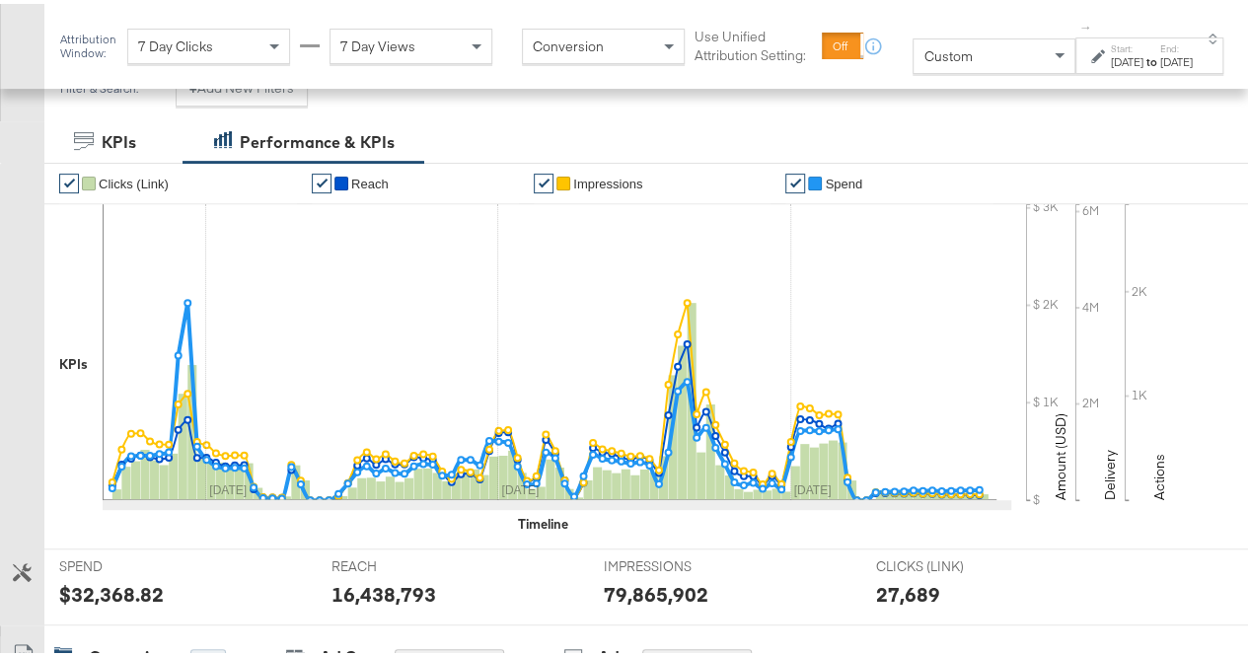
scroll to position [564, 0]
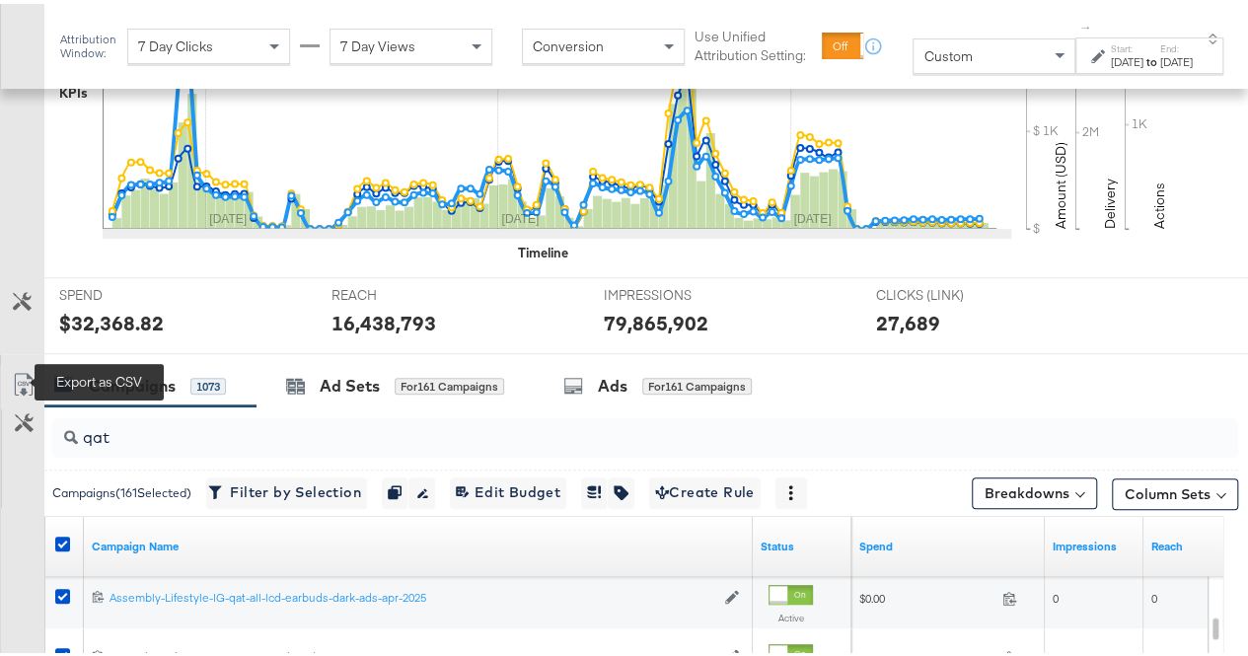
click at [20, 377] on icon at bounding box center [23, 384] width 12 height 15
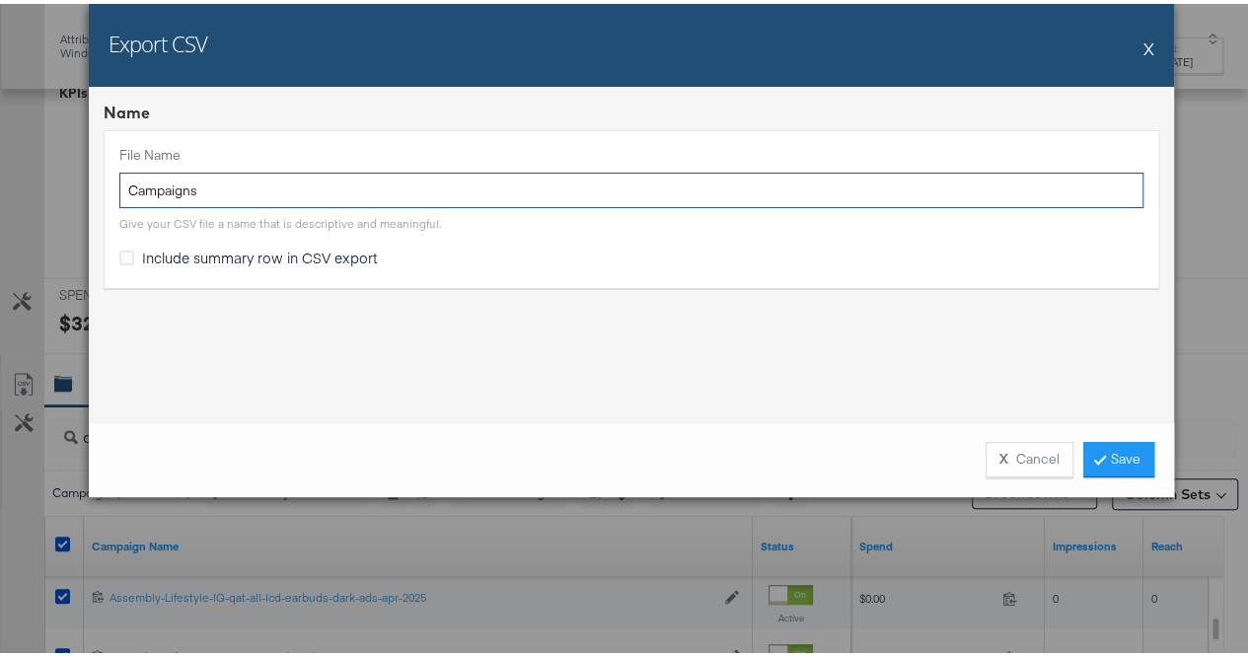
click at [355, 202] on input "Campaigns" at bounding box center [631, 187] width 1024 height 36
type input "qat"
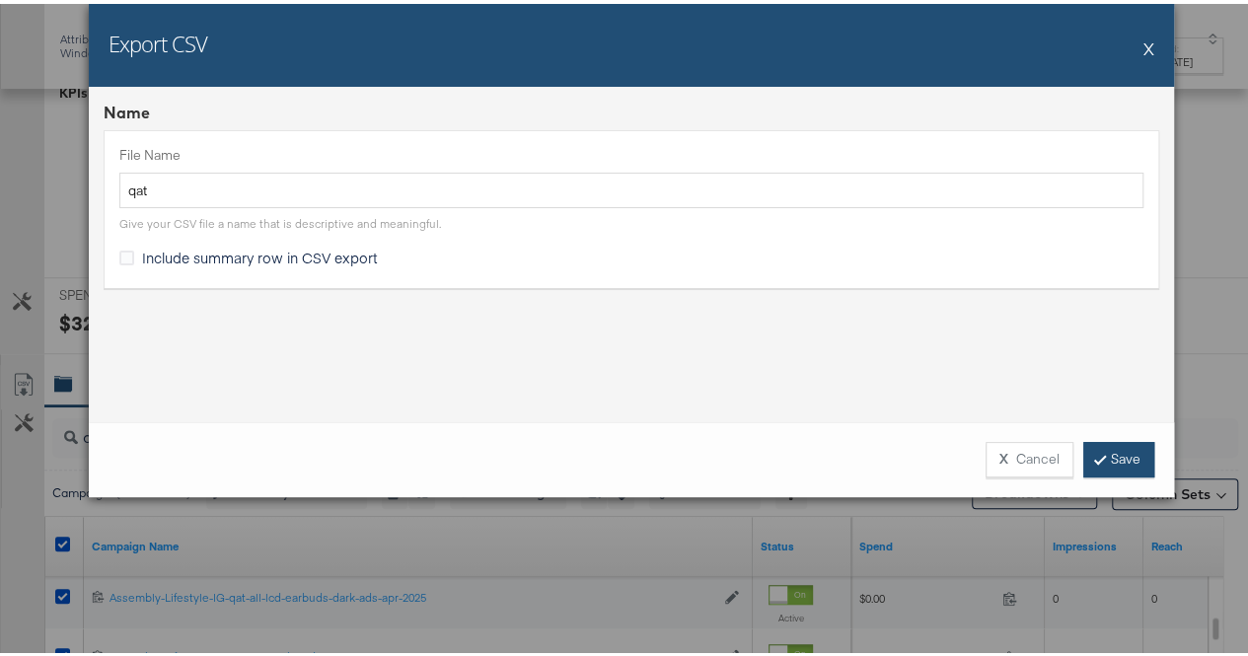
click at [1100, 454] on link "Save" at bounding box center [1118, 456] width 71 height 36
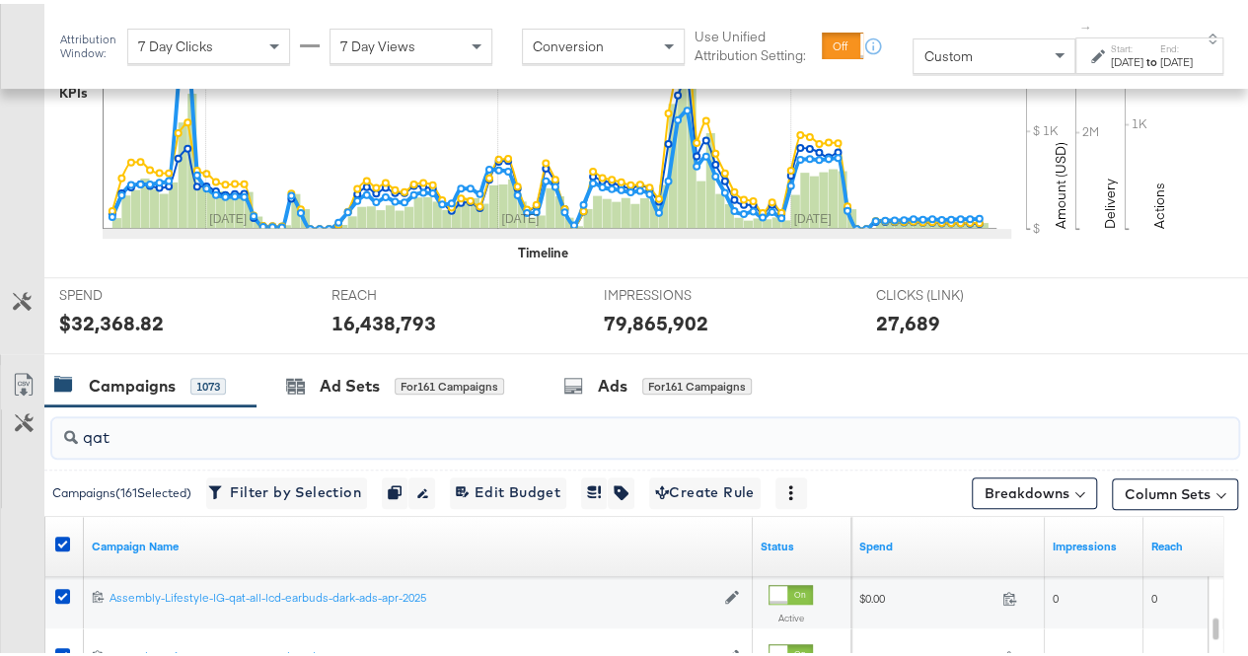
click at [212, 437] on input "qat" at bounding box center [606, 425] width 1056 height 38
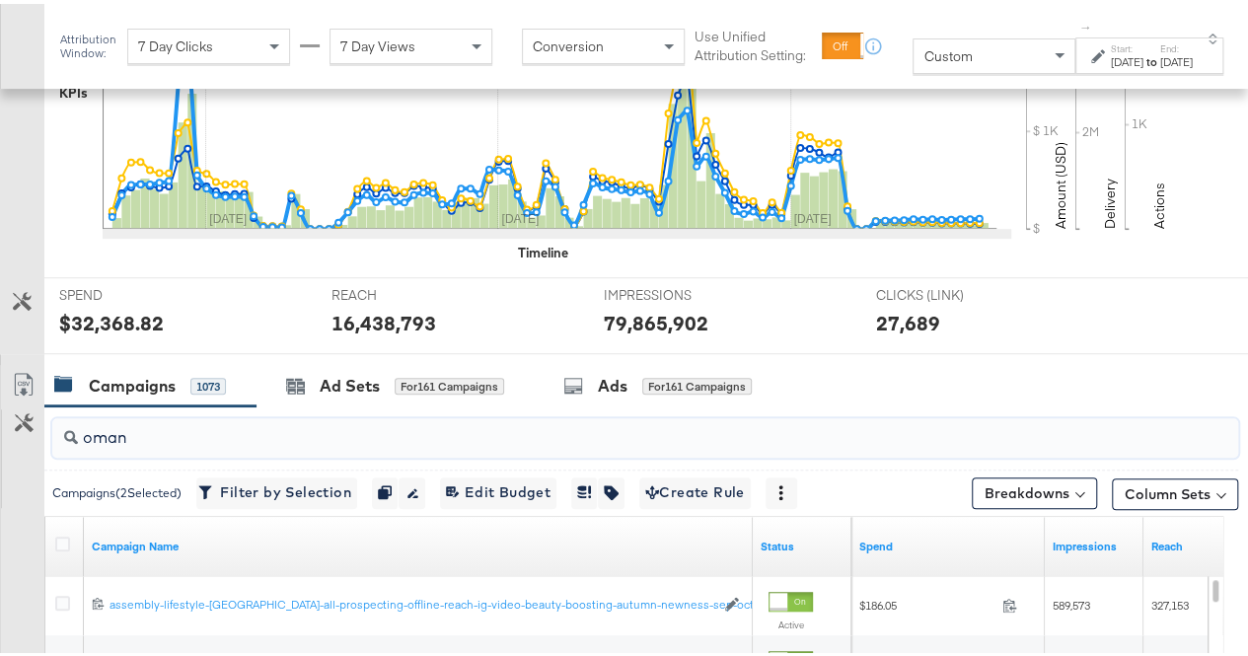
type input "oman"
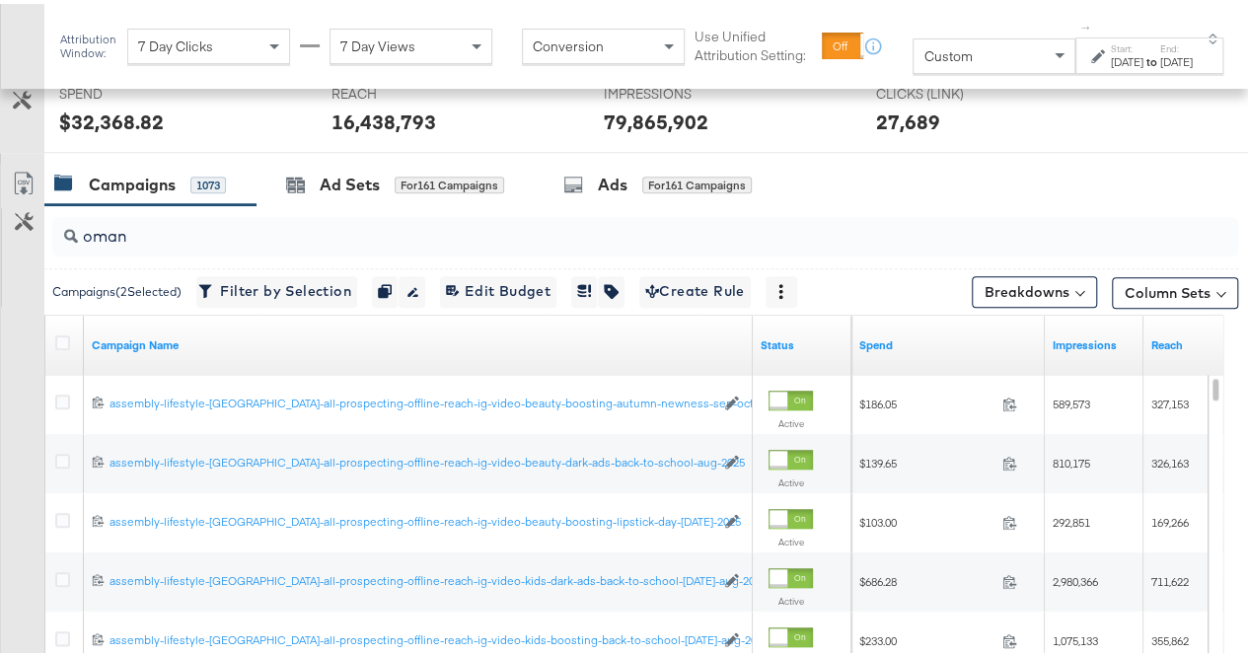
scroll to position [814, 0]
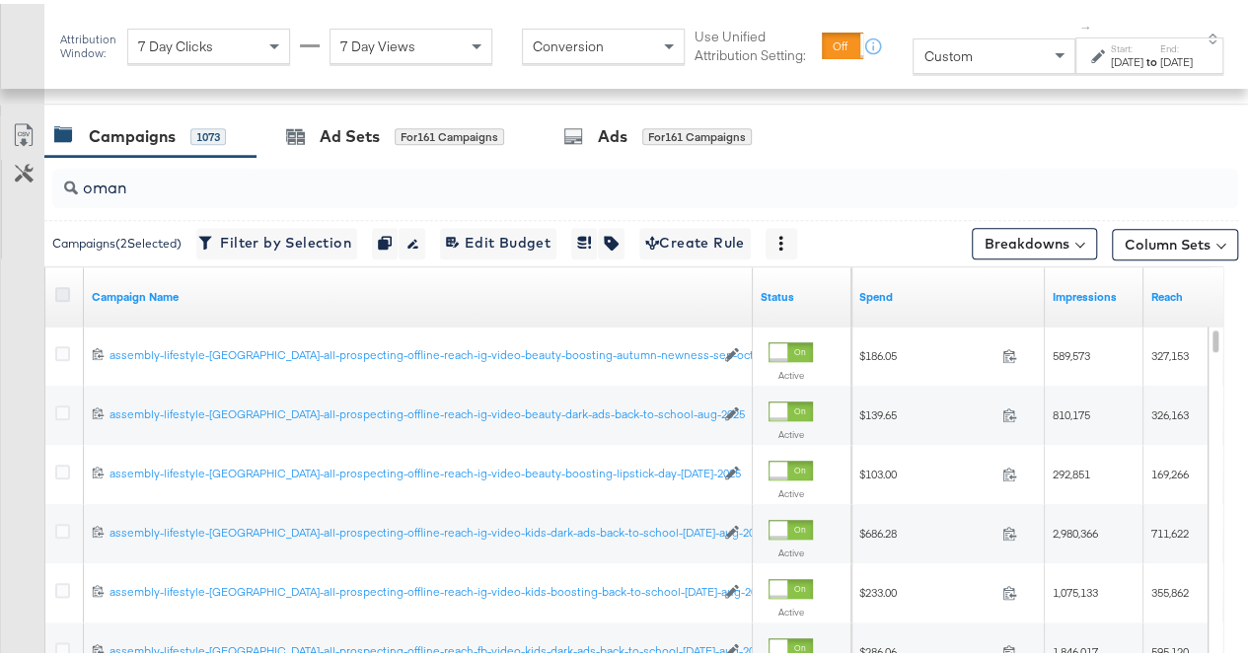
click at [57, 284] on icon at bounding box center [62, 290] width 15 height 15
click at [0, 0] on input "checkbox" at bounding box center [0, 0] width 0 height 0
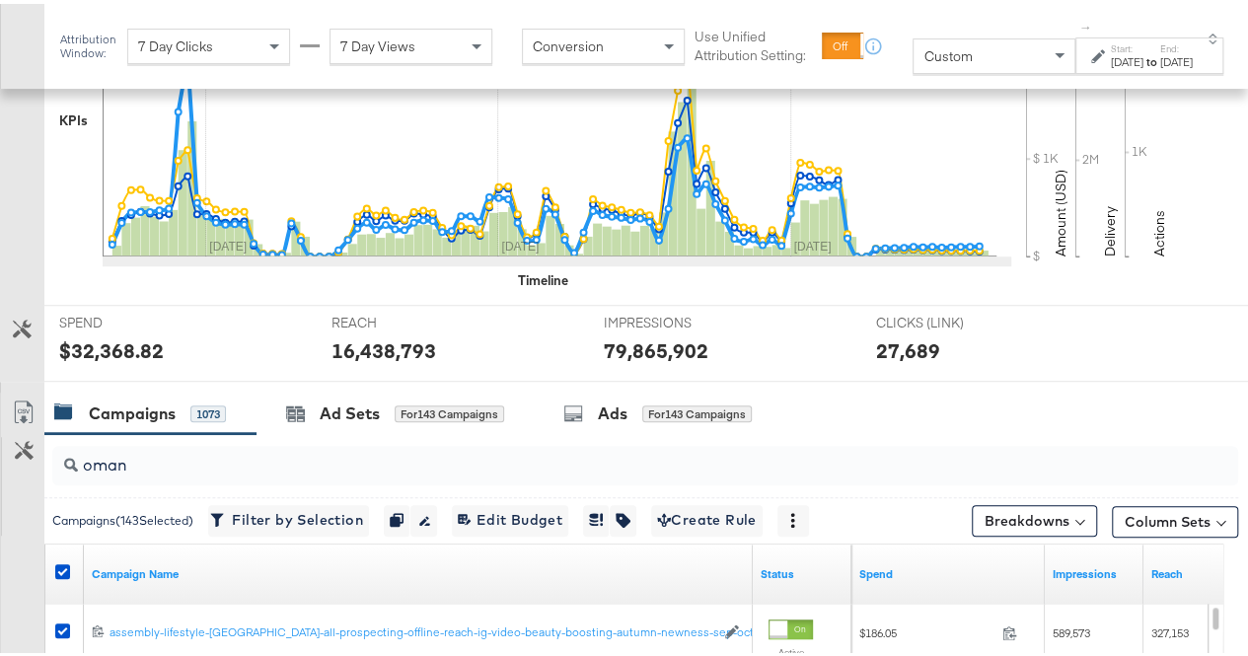
scroll to position [508, 0]
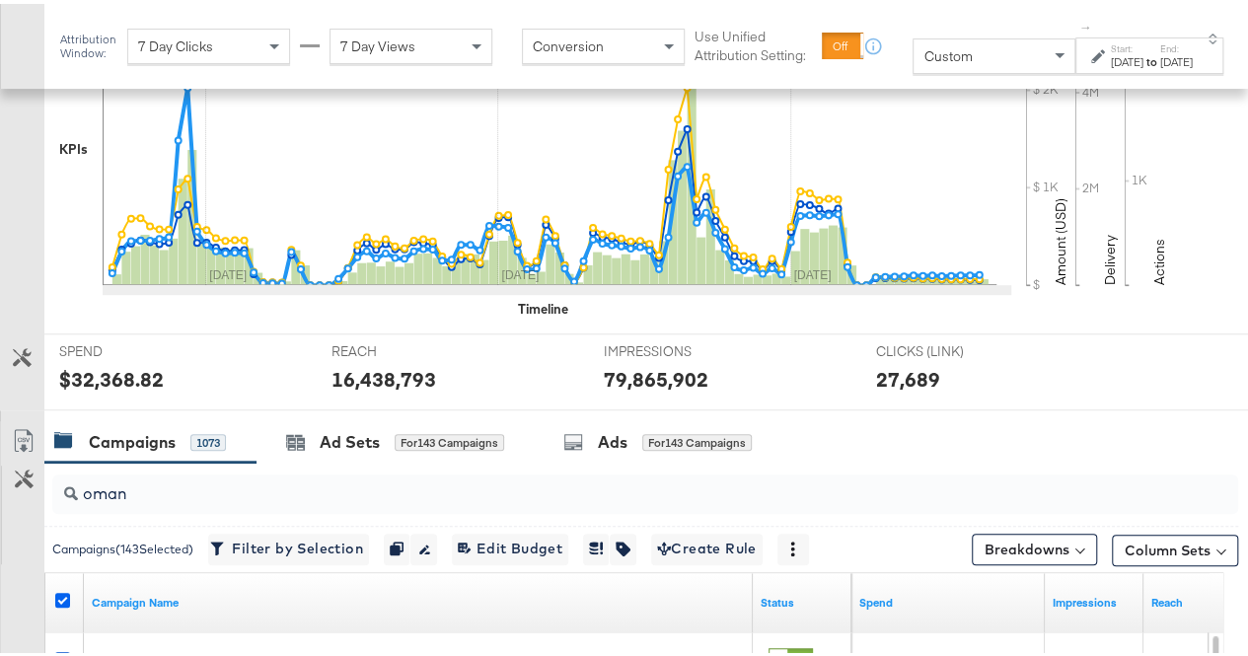
click at [57, 595] on icon at bounding box center [62, 596] width 15 height 15
click at [0, 0] on input "checkbox" at bounding box center [0, 0] width 0 height 0
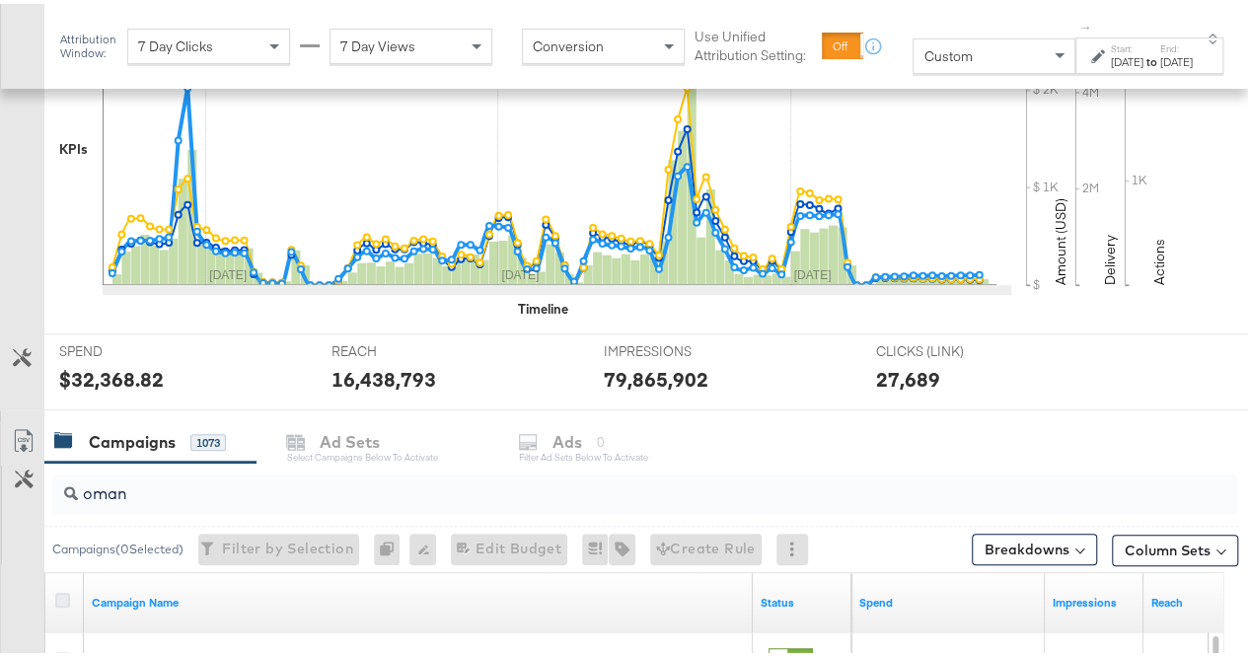
click at [57, 595] on icon at bounding box center [62, 596] width 15 height 15
click at [0, 0] on input "checkbox" at bounding box center [0, 0] width 0 height 0
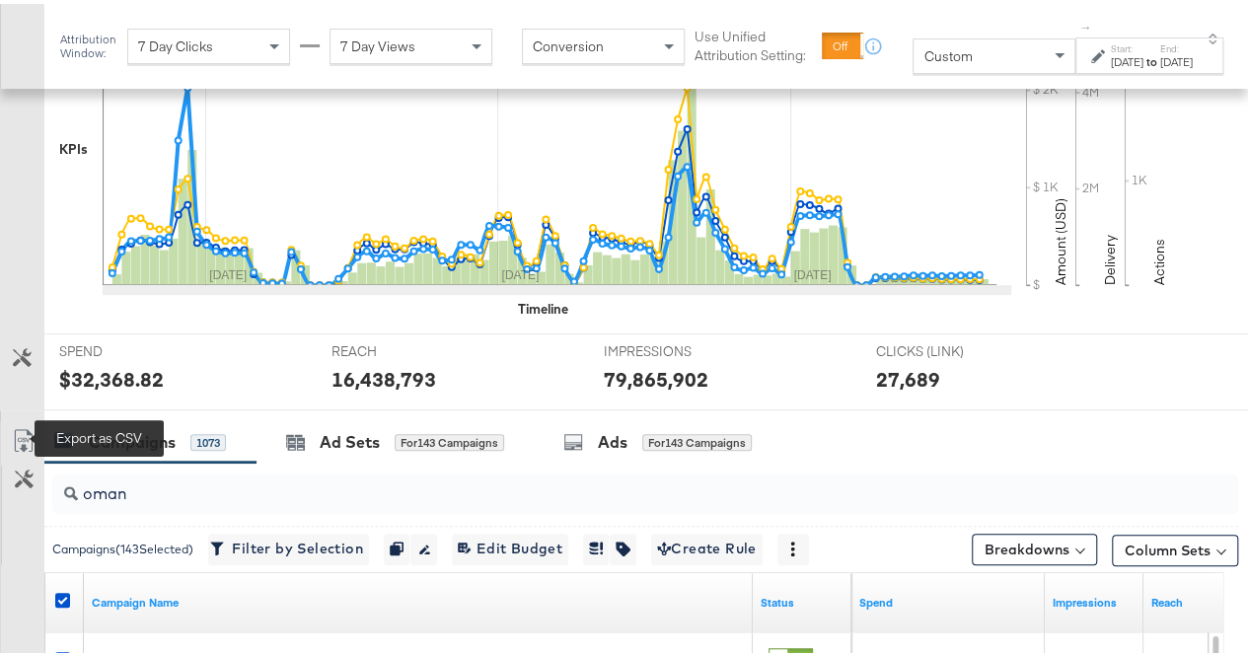
click at [29, 439] on icon at bounding box center [24, 437] width 24 height 24
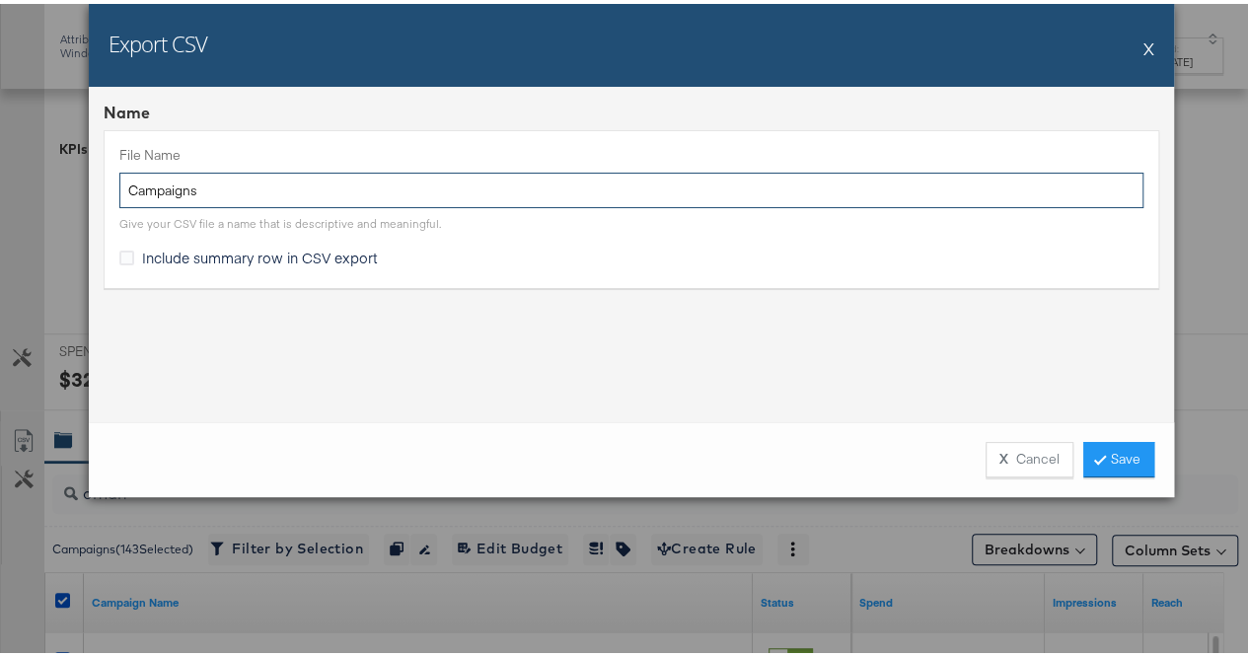
click at [333, 190] on input "Campaigns" at bounding box center [631, 187] width 1024 height 36
type input "[GEOGRAPHIC_DATA]"
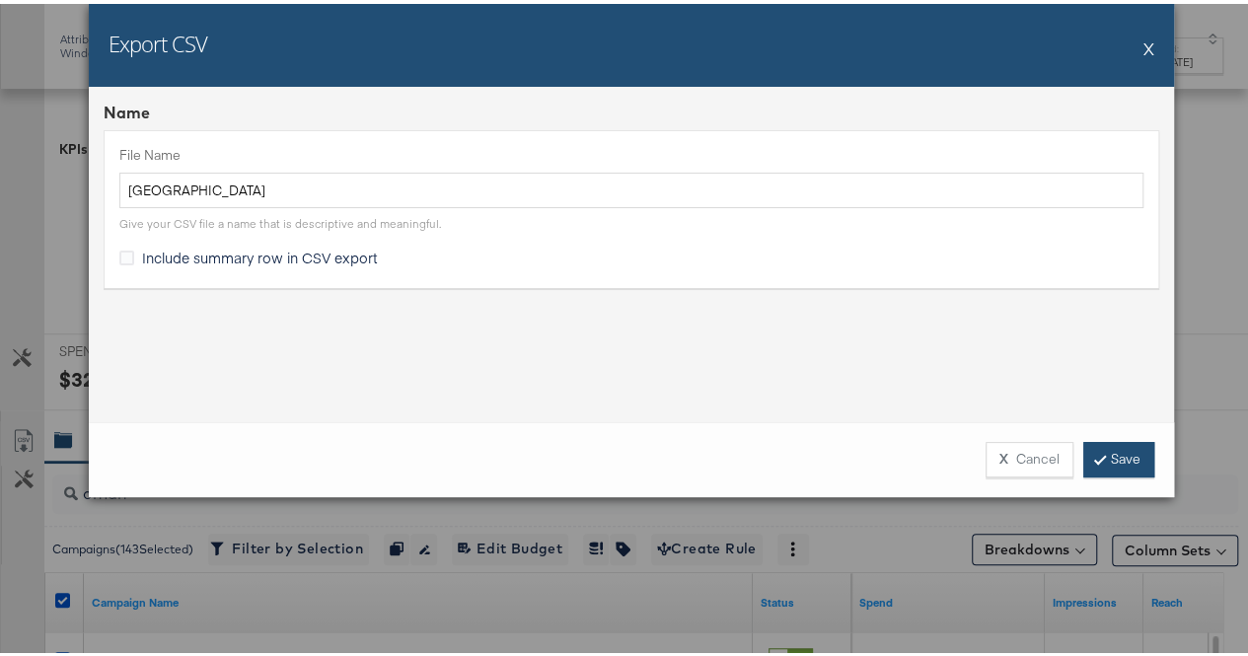
click at [1103, 459] on link "Save" at bounding box center [1118, 456] width 71 height 36
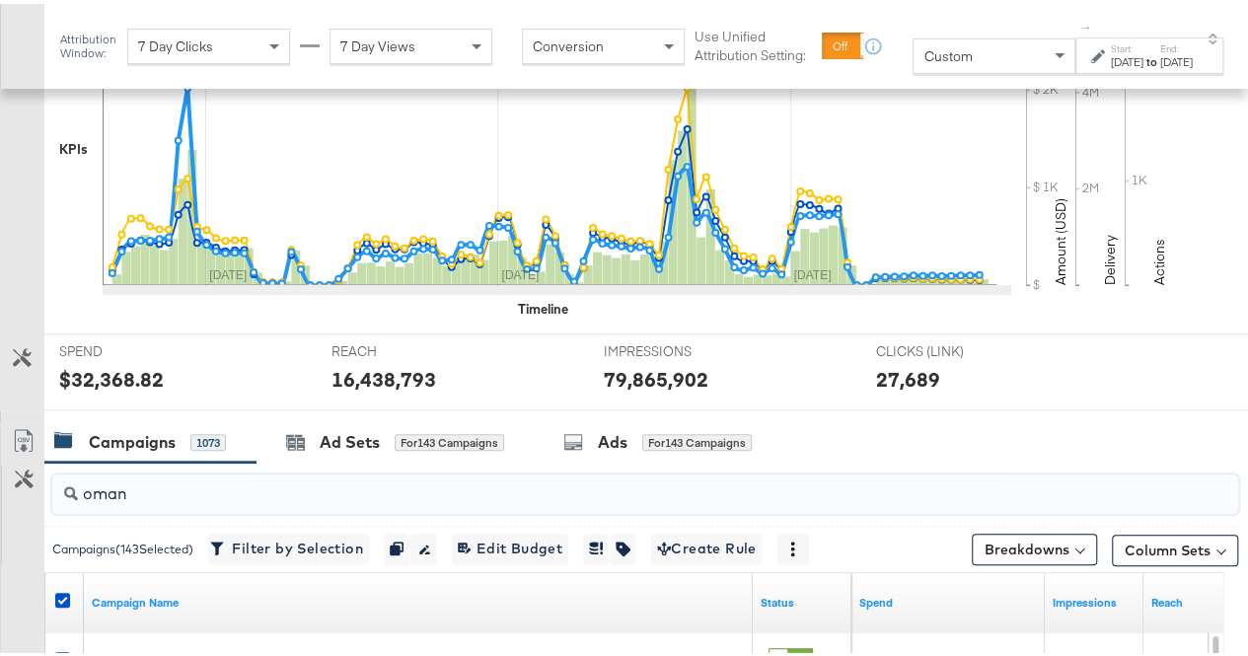
click at [158, 484] on input "oman" at bounding box center [606, 482] width 1056 height 38
type input "bah"
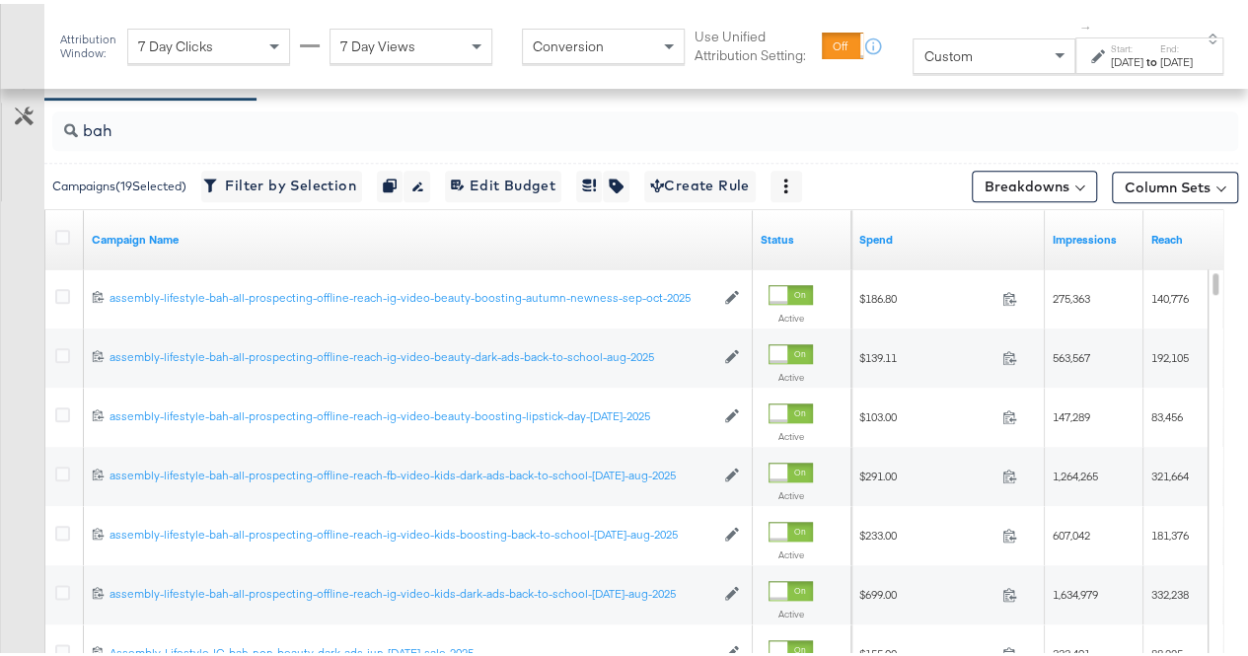
scroll to position [842, 0]
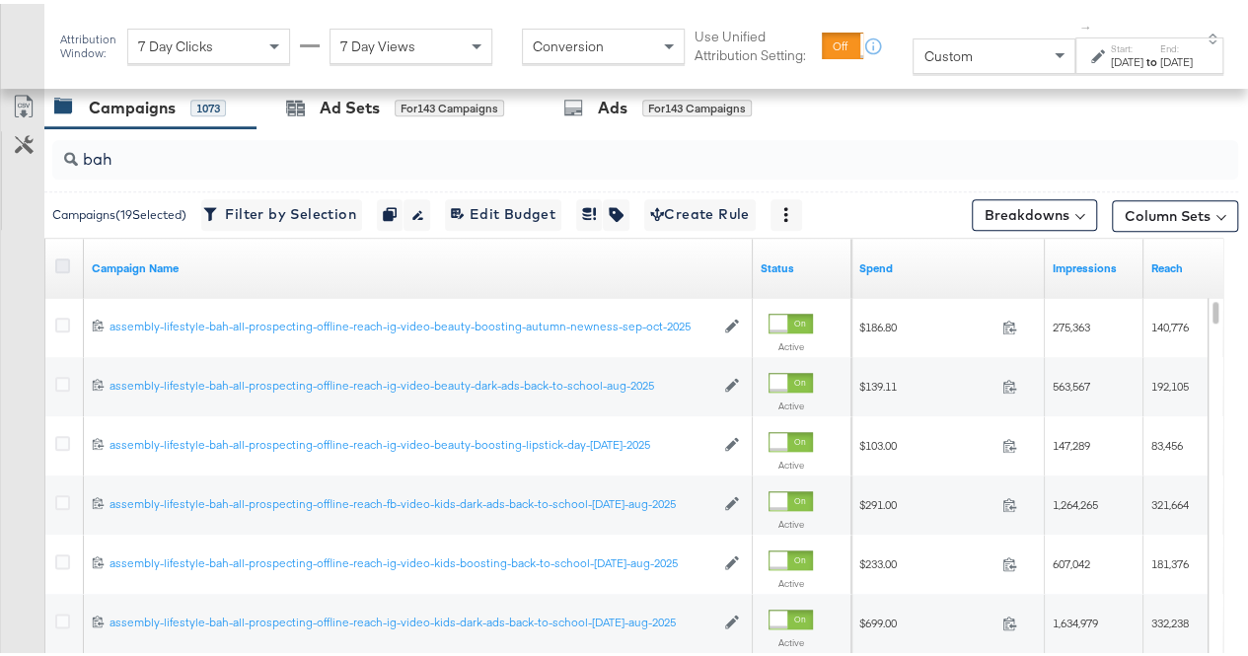
click at [65, 254] on icon at bounding box center [62, 261] width 15 height 15
click at [0, 0] on input "checkbox" at bounding box center [0, 0] width 0 height 0
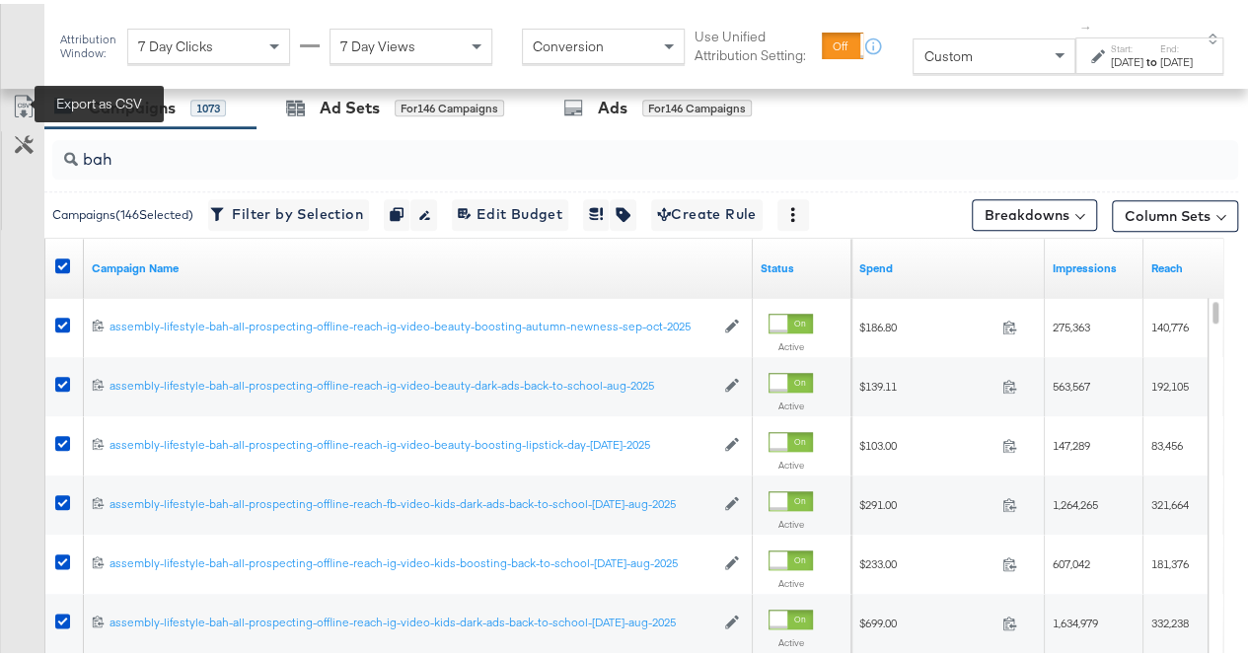
click at [22, 95] on icon at bounding box center [24, 103] width 24 height 24
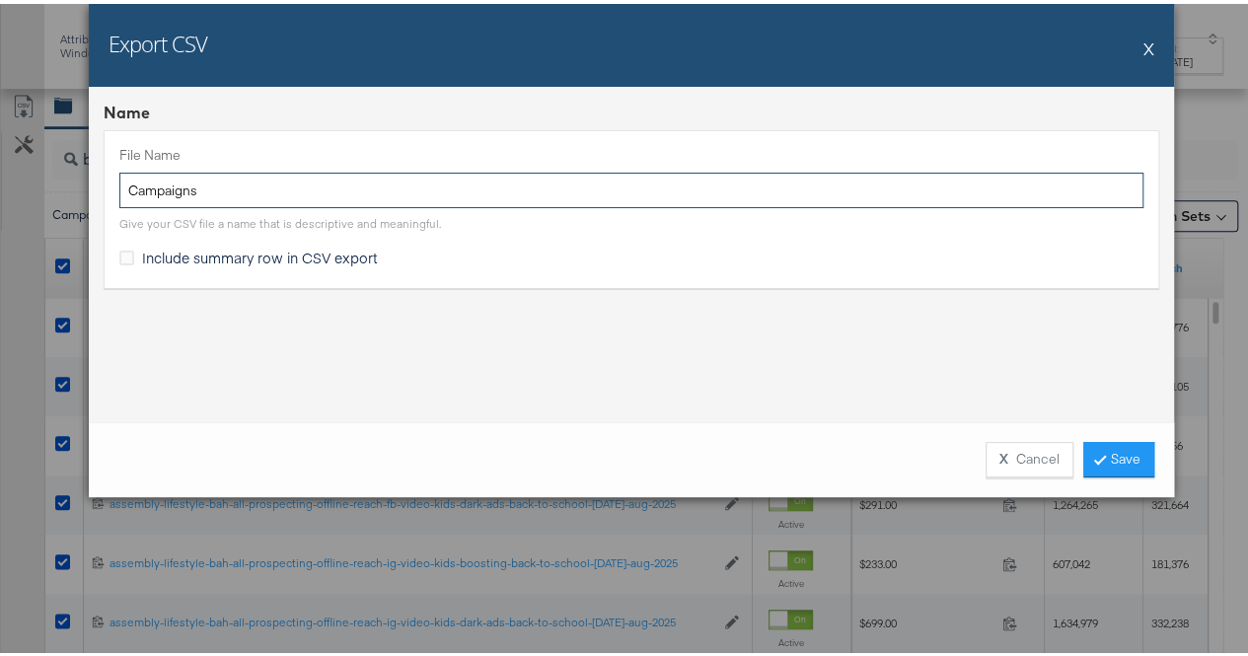
click at [268, 175] on input "Campaigns" at bounding box center [631, 187] width 1024 height 36
type input "[GEOGRAPHIC_DATA]"
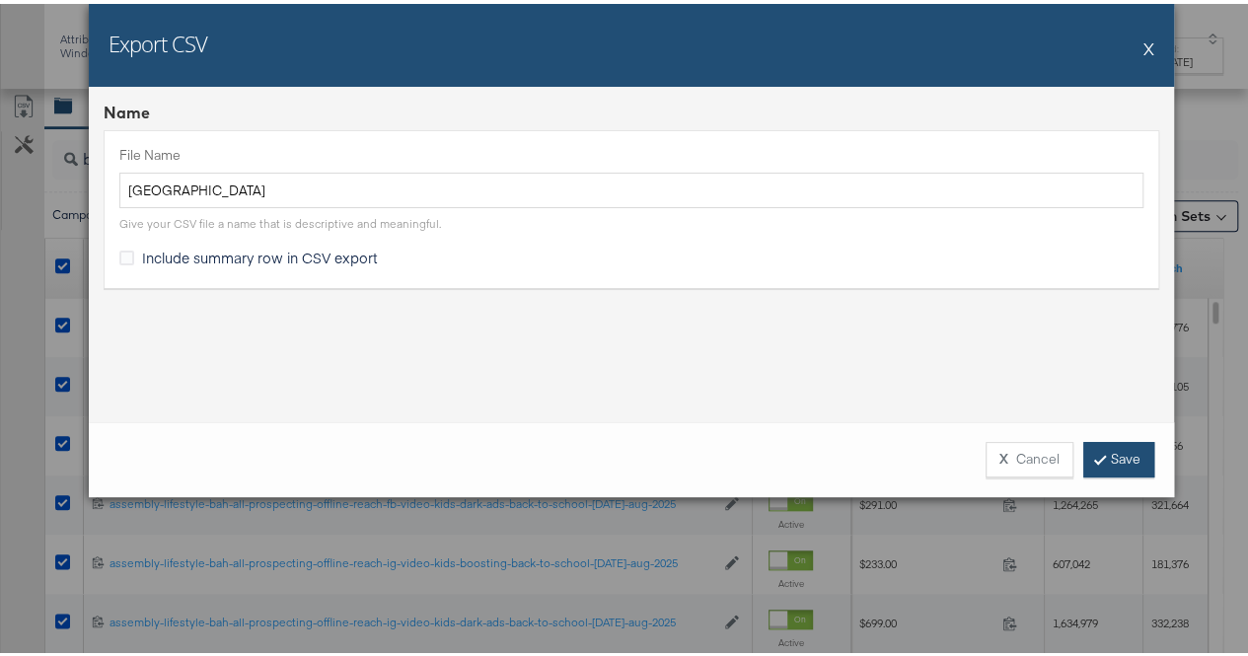
click at [1105, 457] on link "Save" at bounding box center [1118, 456] width 71 height 36
